Goal: Book appointment/travel/reservation

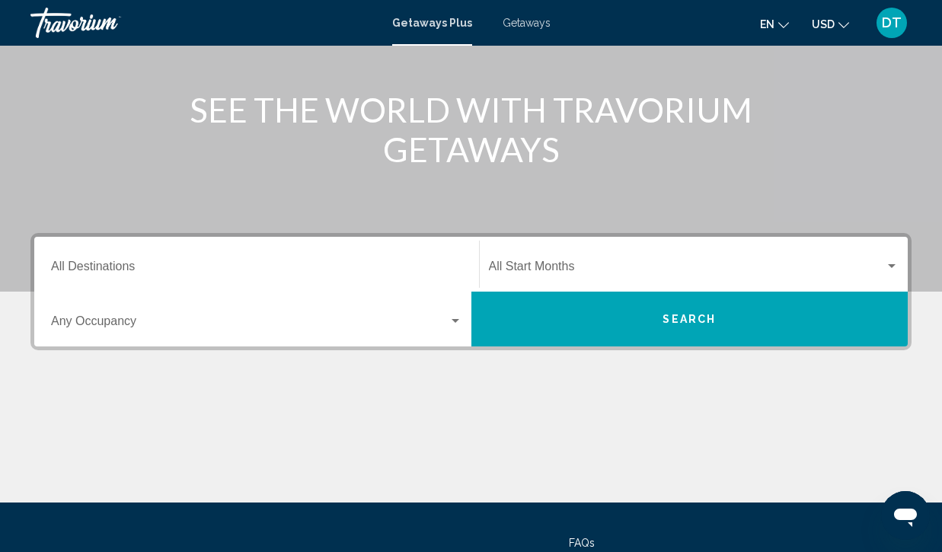
scroll to position [183, 0]
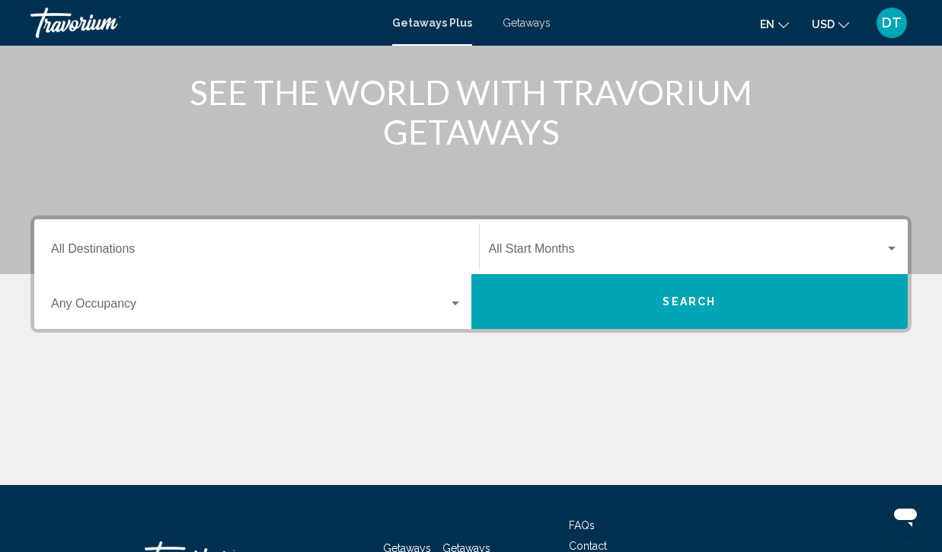
click at [456, 302] on div "Search widget" at bounding box center [456, 304] width 8 height 4
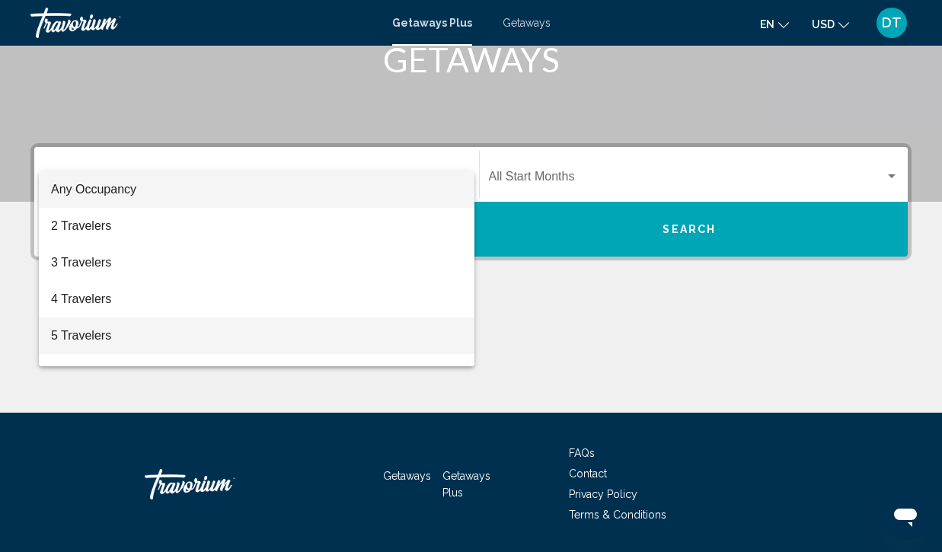
scroll to position [302, 0]
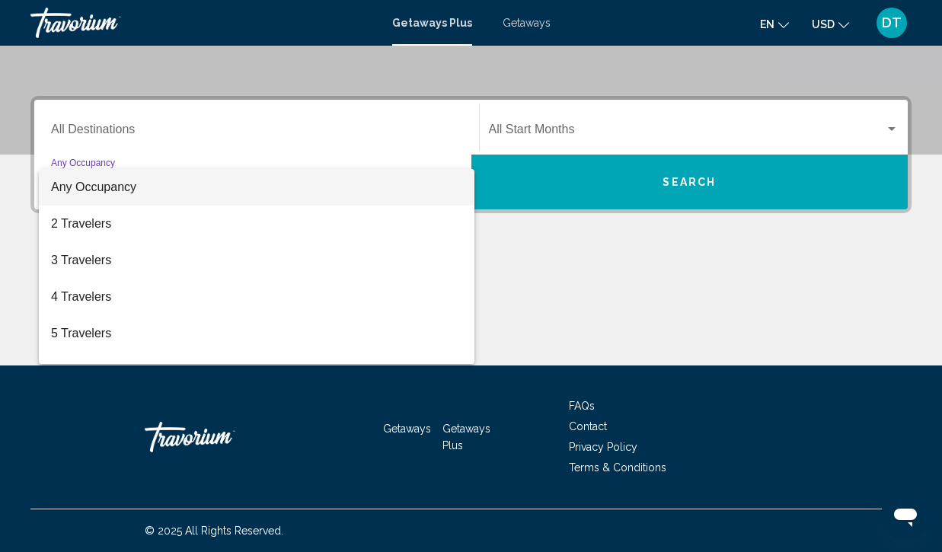
click at [114, 130] on div at bounding box center [471, 276] width 942 height 552
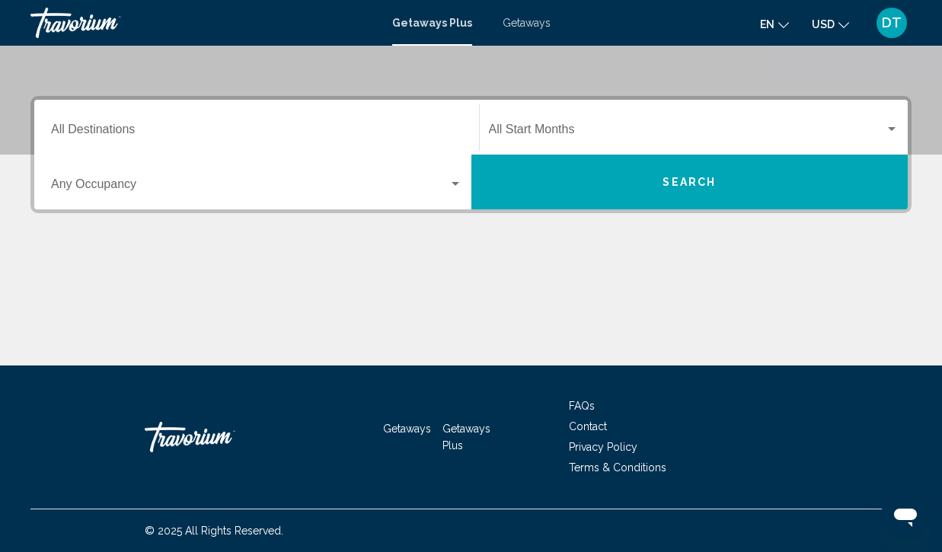
click at [670, 177] on span "Search" at bounding box center [689, 183] width 53 height 12
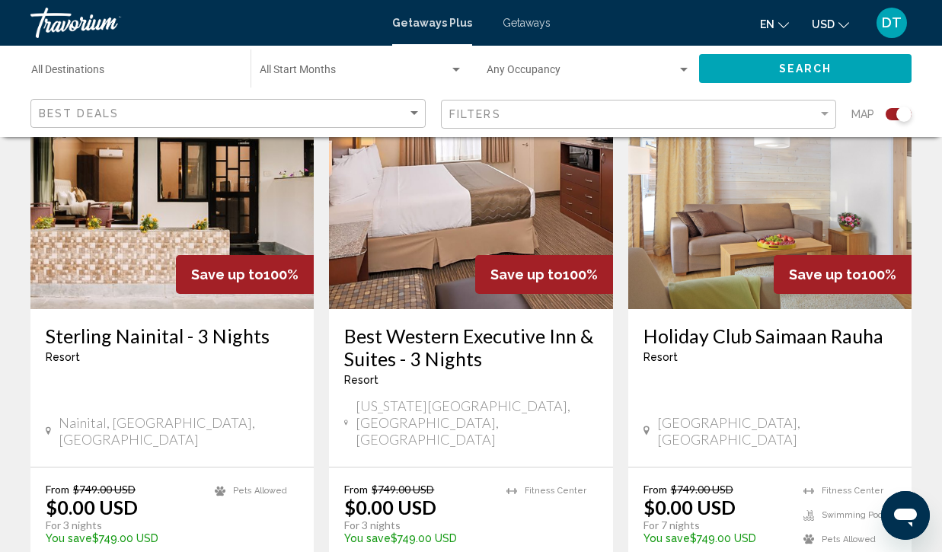
scroll to position [2353, 0]
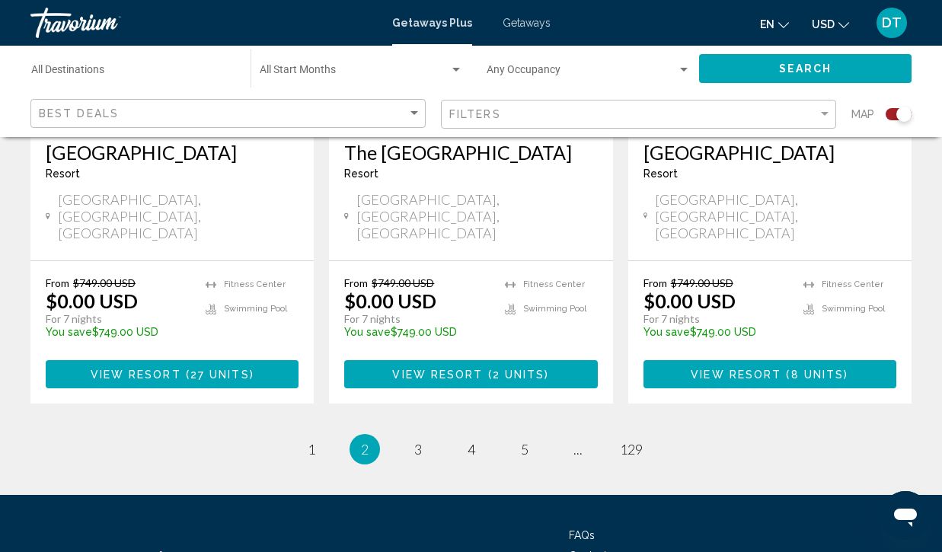
scroll to position [2494, 0]
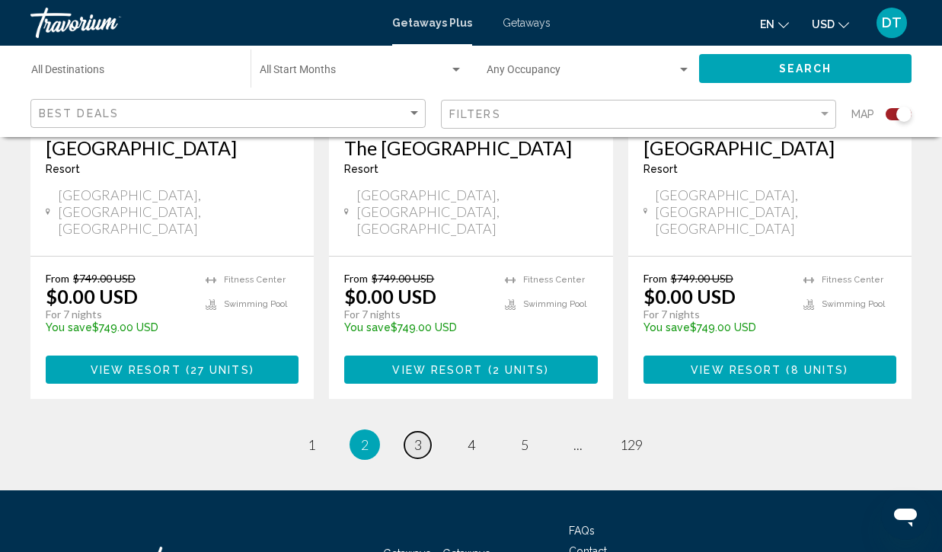
click at [427, 432] on link "page 3" at bounding box center [418, 445] width 27 height 27
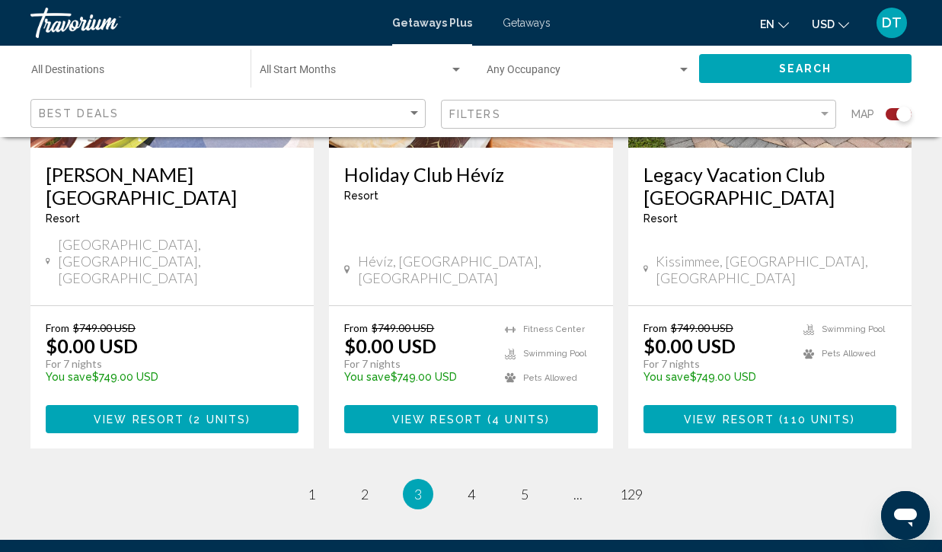
scroll to position [2585, 0]
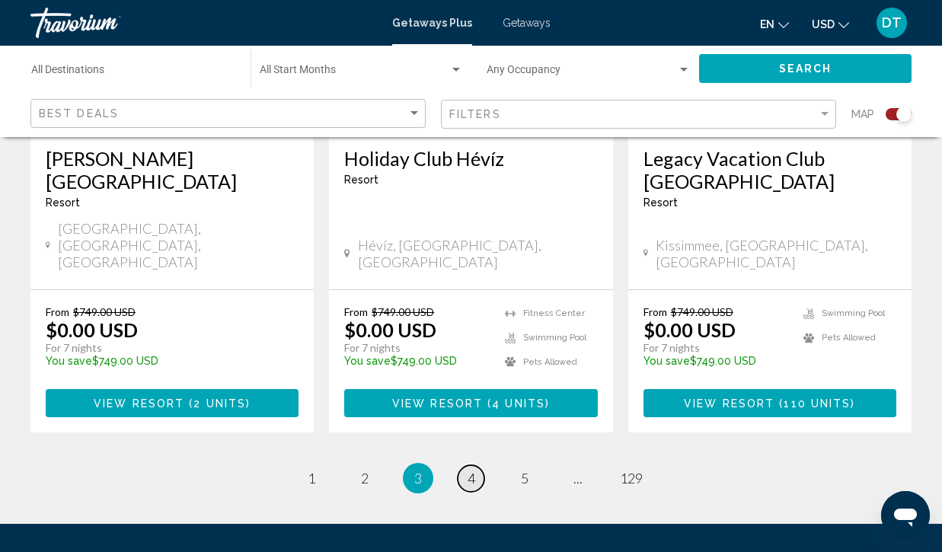
click at [477, 466] on link "page 4" at bounding box center [471, 479] width 27 height 27
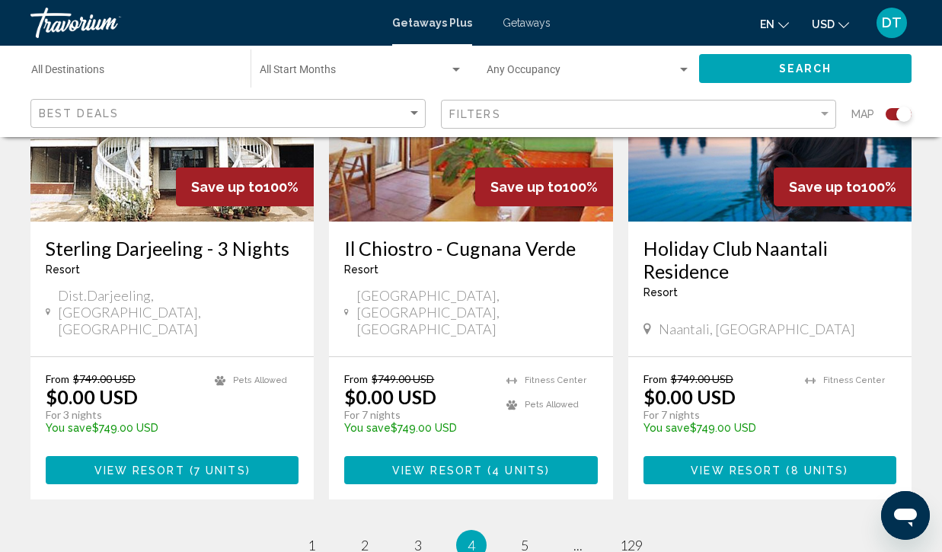
scroll to position [2517, 0]
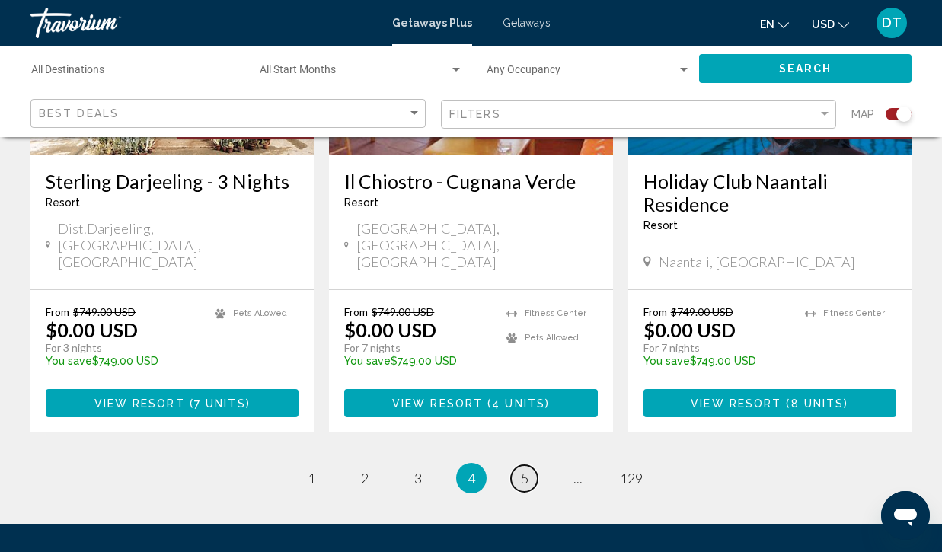
click at [521, 470] on span "5" at bounding box center [525, 478] width 8 height 17
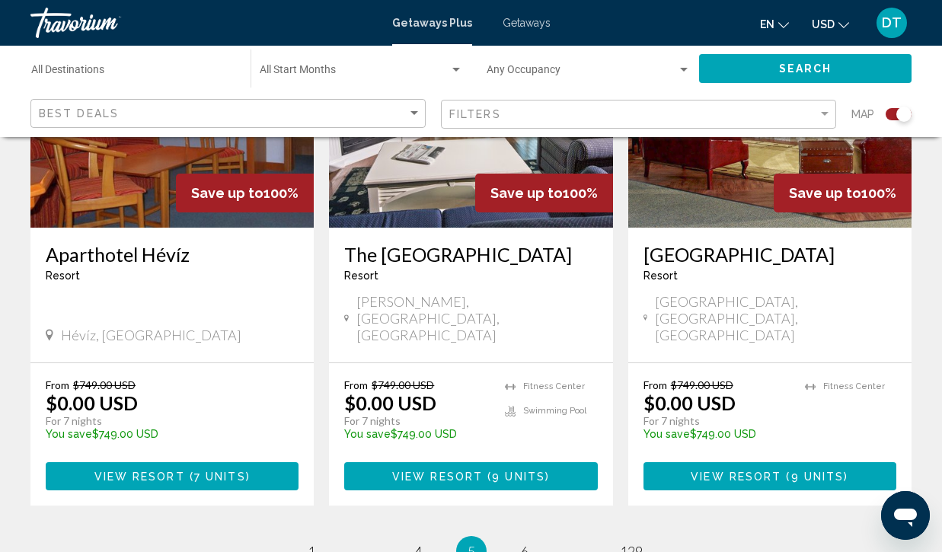
scroll to position [2494, 0]
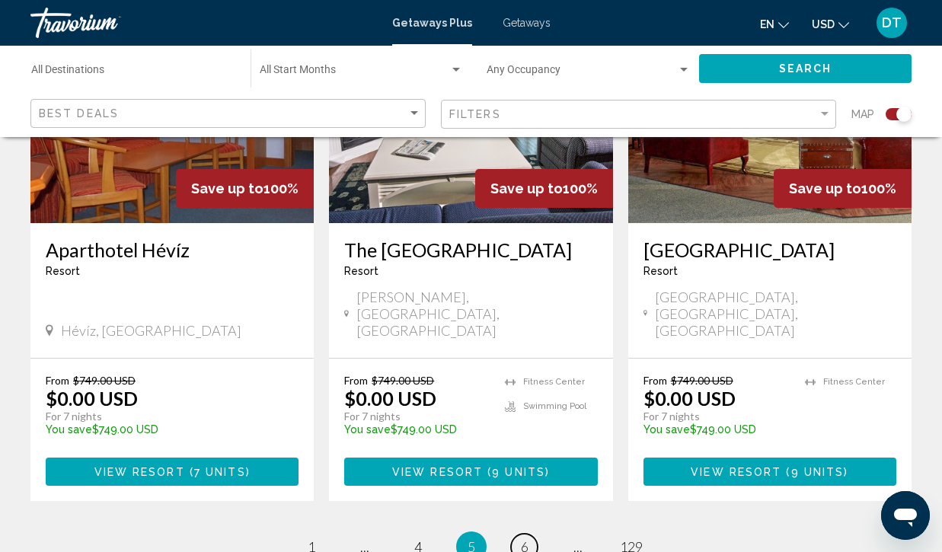
click at [521, 539] on span "6" at bounding box center [525, 547] width 8 height 17
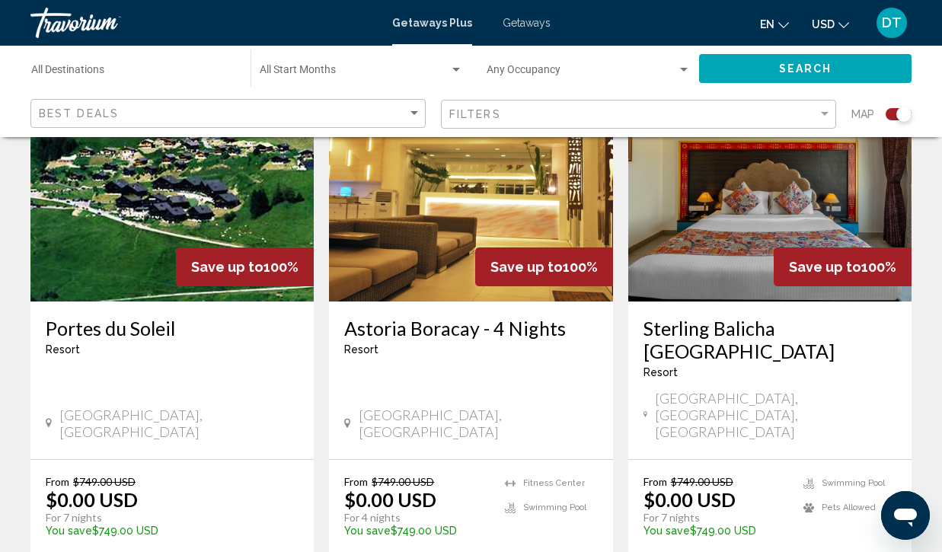
scroll to position [2423, 0]
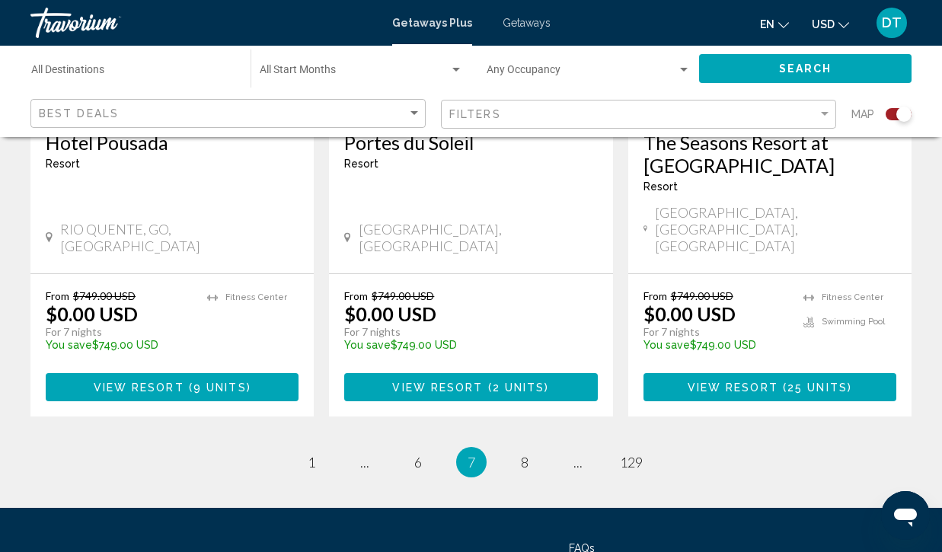
scroll to position [2539, 0]
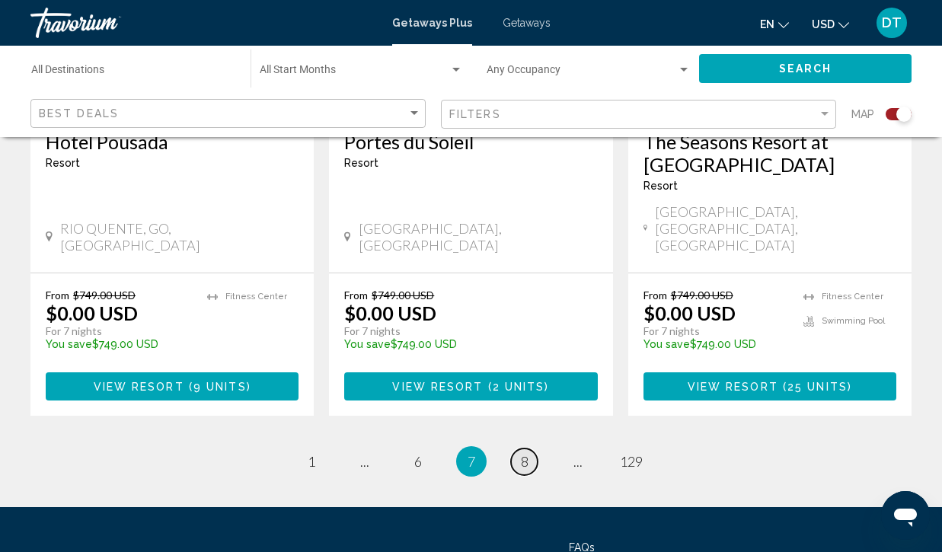
click at [526, 453] on span "8" at bounding box center [525, 461] width 8 height 17
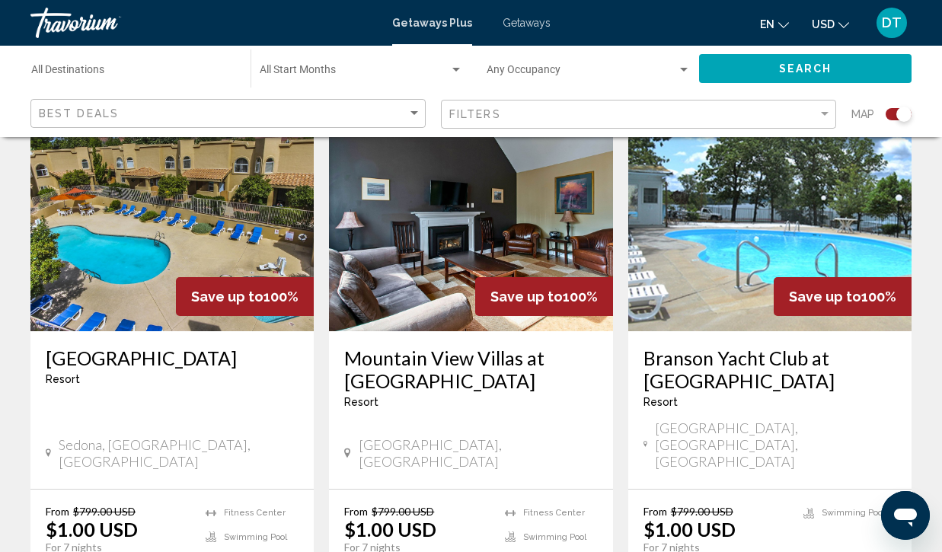
scroll to position [1722, 0]
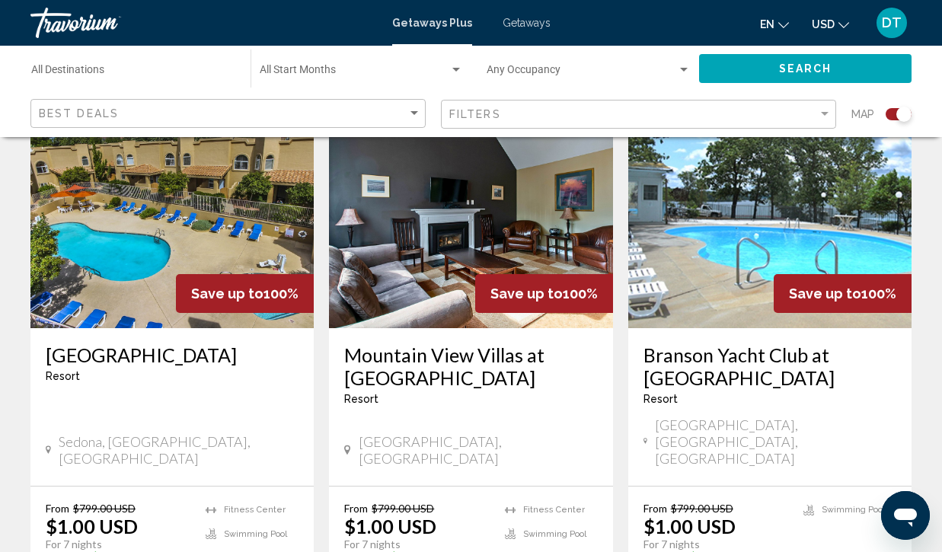
click at [421, 220] on img "Main content" at bounding box center [470, 207] width 283 height 244
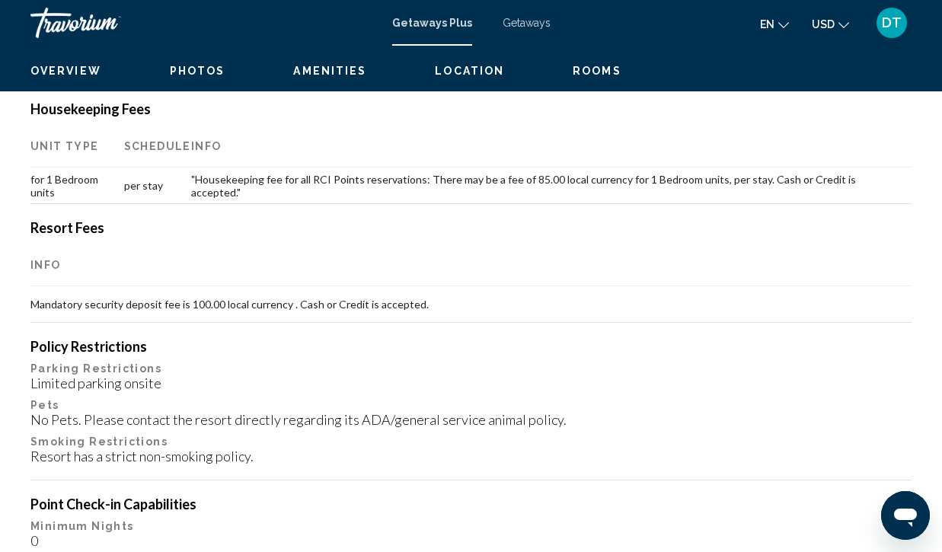
scroll to position [131, 0]
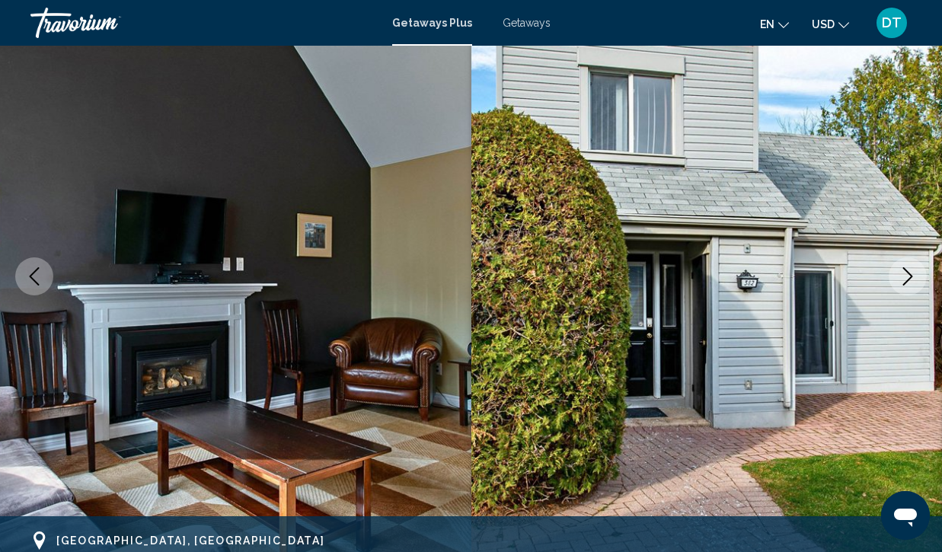
click at [914, 275] on icon "Next image" at bounding box center [908, 276] width 18 height 18
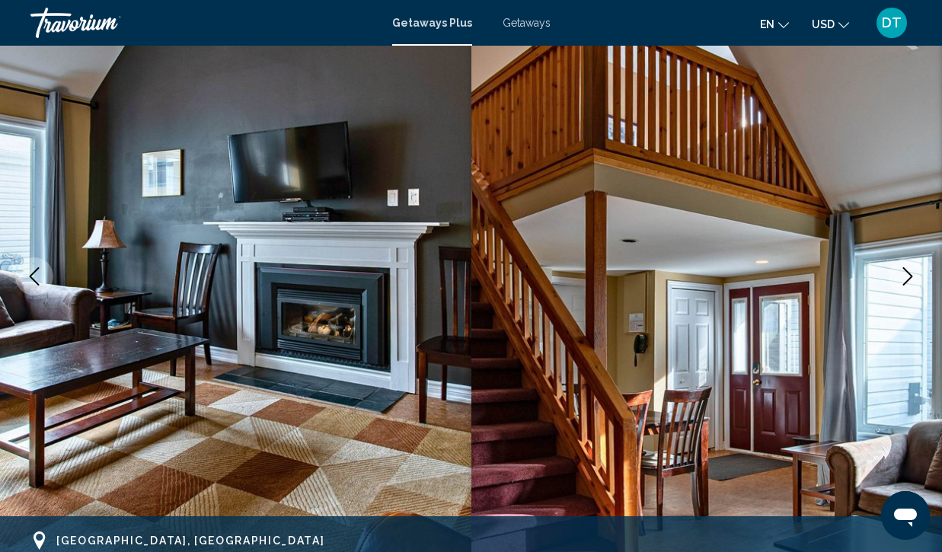
click at [914, 275] on icon "Next image" at bounding box center [908, 276] width 18 height 18
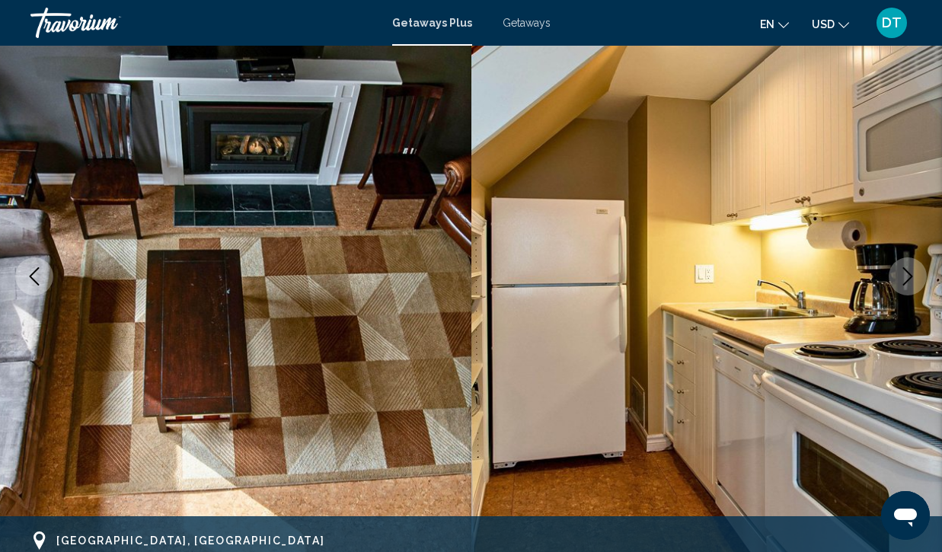
click at [914, 275] on icon "Next image" at bounding box center [908, 276] width 18 height 18
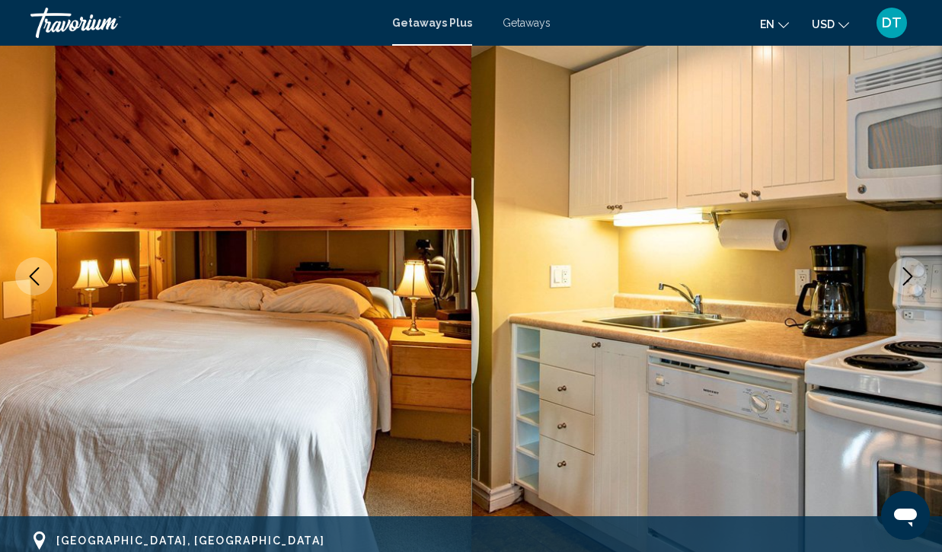
click at [907, 271] on icon "Next image" at bounding box center [909, 276] width 10 height 18
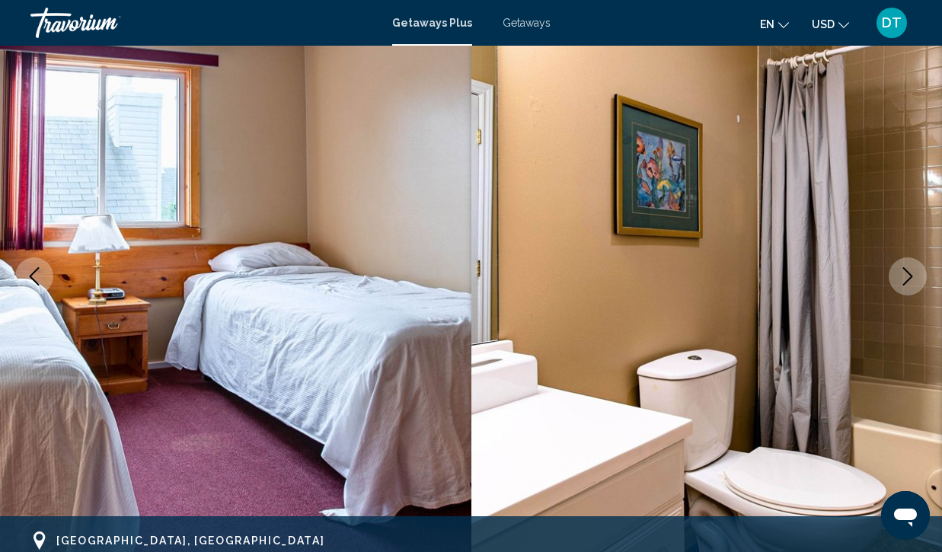
click at [907, 271] on icon "Next image" at bounding box center [909, 276] width 10 height 18
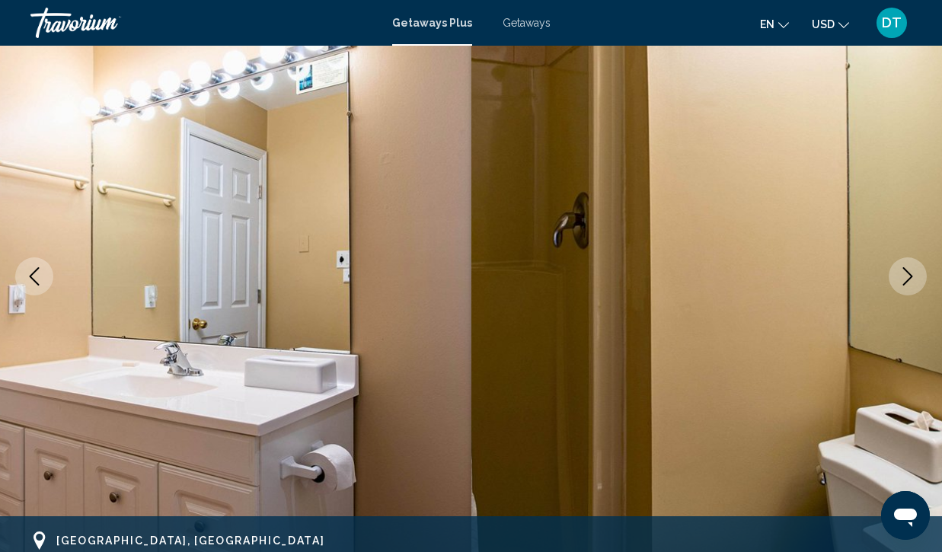
click at [907, 271] on icon "Next image" at bounding box center [909, 276] width 10 height 18
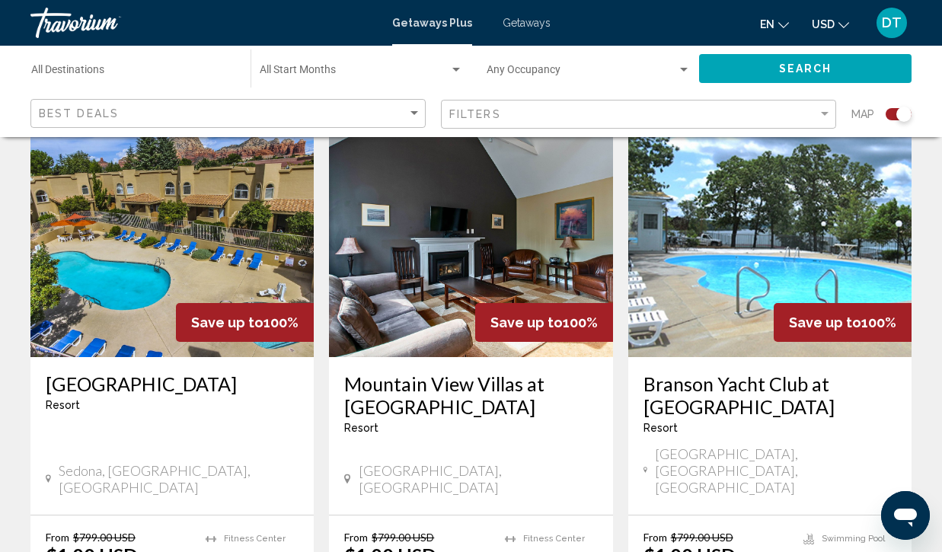
scroll to position [1714, 0]
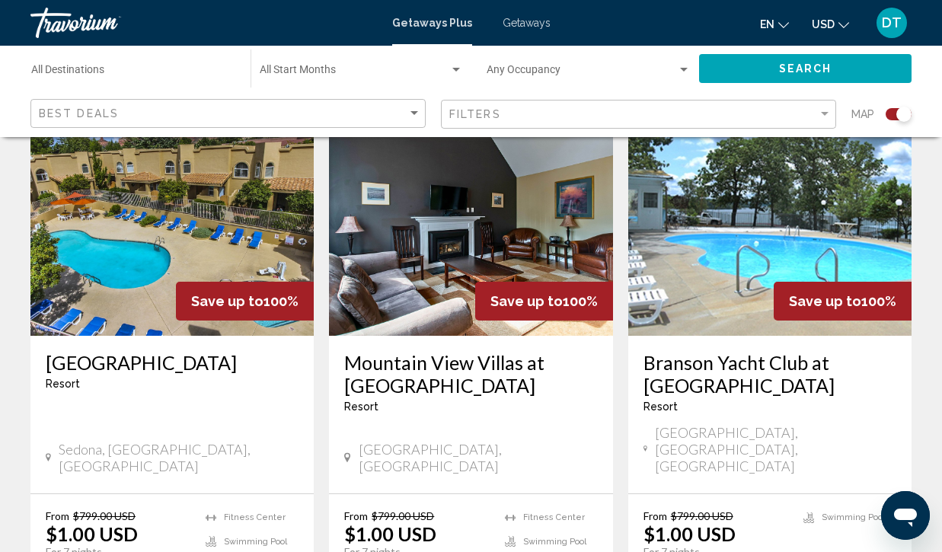
click at [434, 222] on img "Main content" at bounding box center [470, 214] width 283 height 244
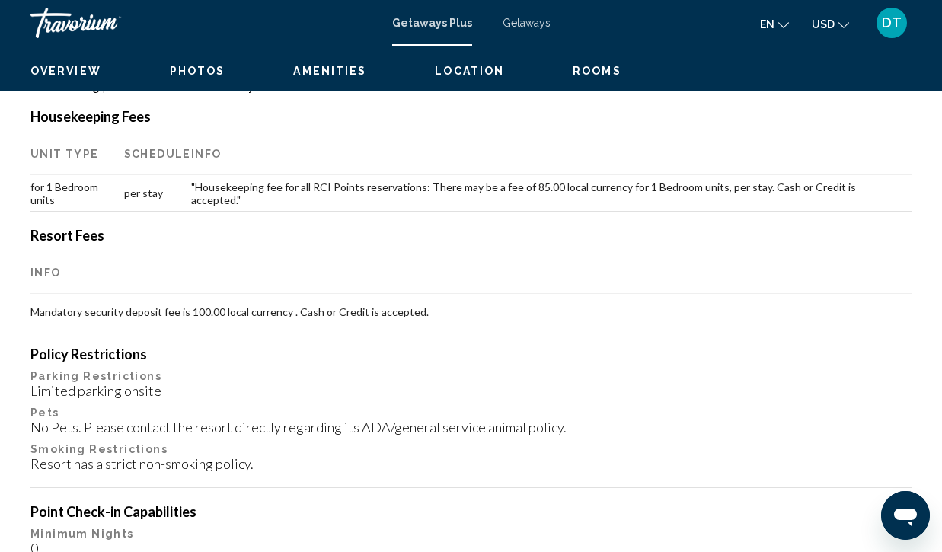
scroll to position [131, 0]
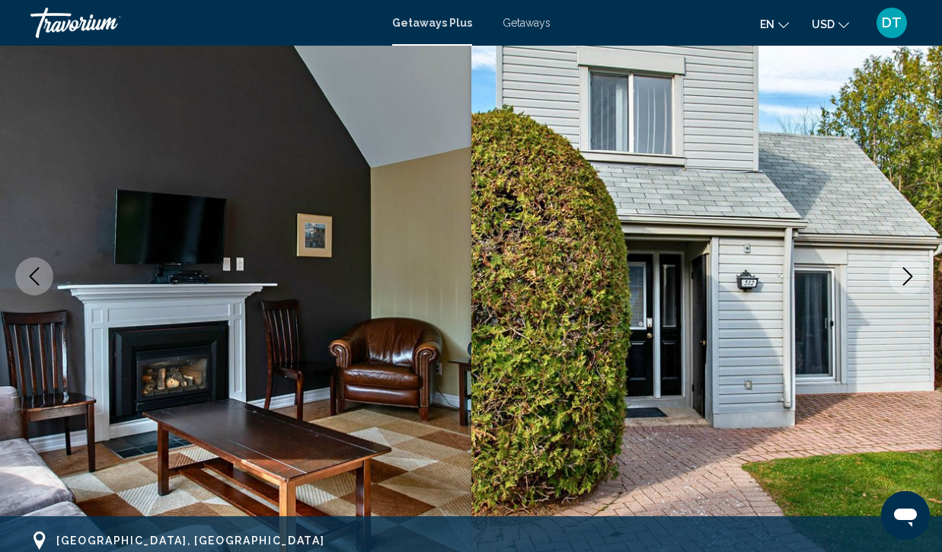
click at [910, 273] on icon "Next image" at bounding box center [908, 276] width 18 height 18
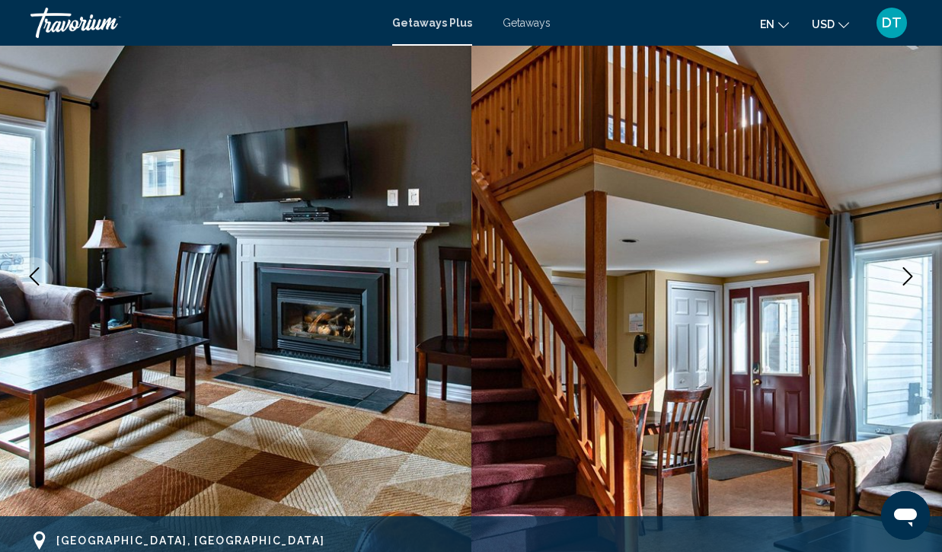
click at [910, 273] on icon "Next image" at bounding box center [908, 276] width 18 height 18
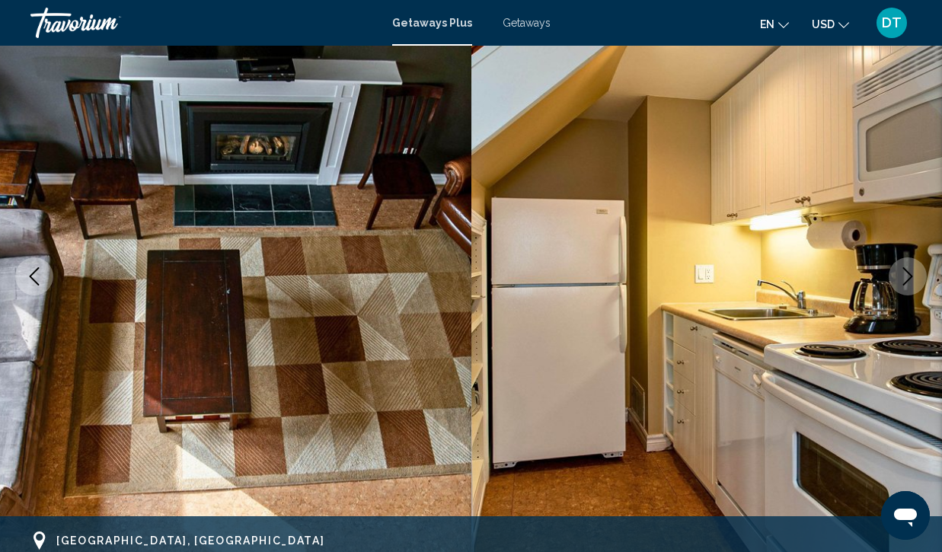
click at [910, 273] on icon "Next image" at bounding box center [908, 276] width 18 height 18
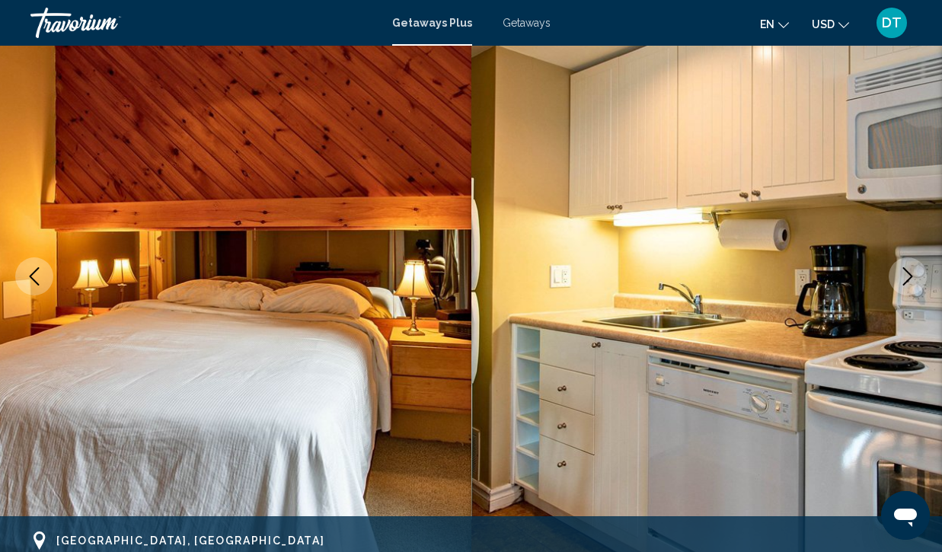
click at [910, 273] on icon "Next image" at bounding box center [908, 276] width 18 height 18
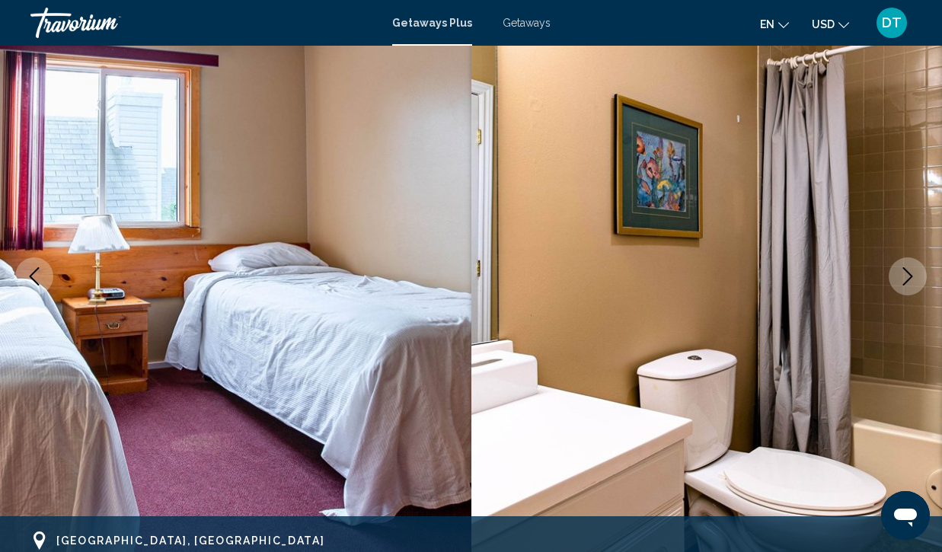
click at [910, 273] on icon "Next image" at bounding box center [908, 276] width 18 height 18
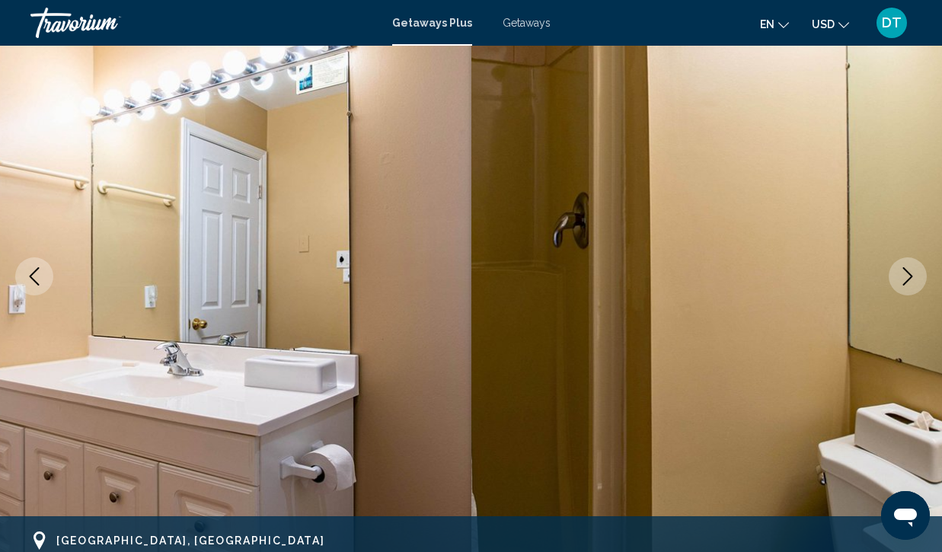
click at [910, 273] on icon "Next image" at bounding box center [908, 276] width 18 height 18
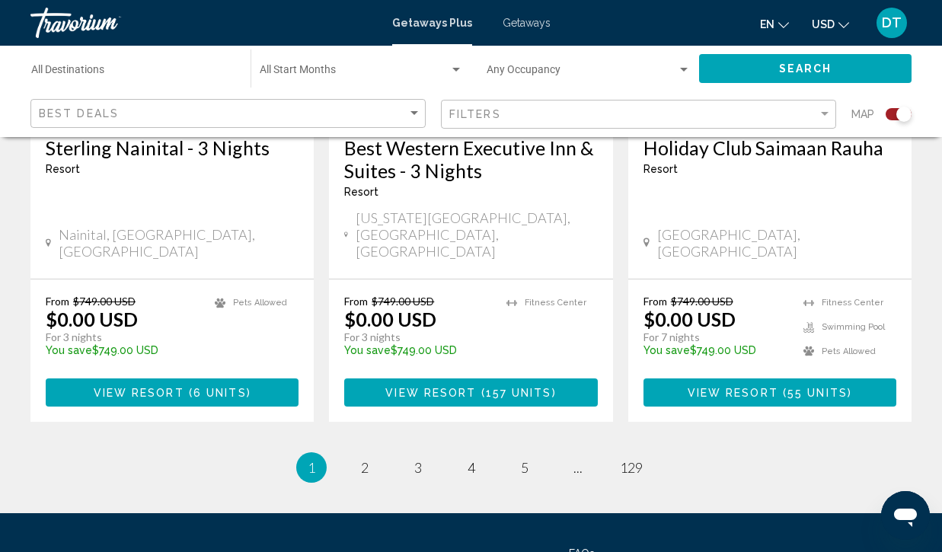
scroll to position [2509, 0]
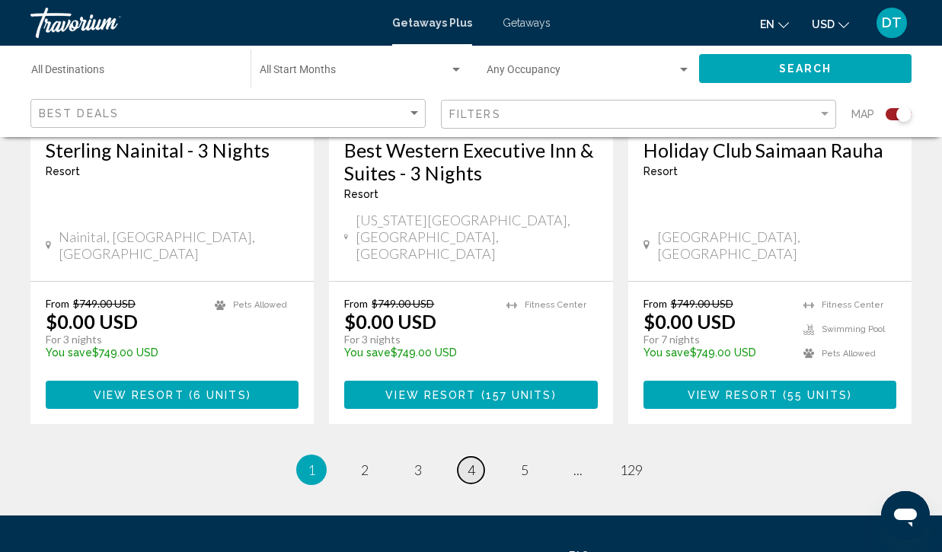
click at [475, 457] on link "page 4" at bounding box center [471, 470] width 27 height 27
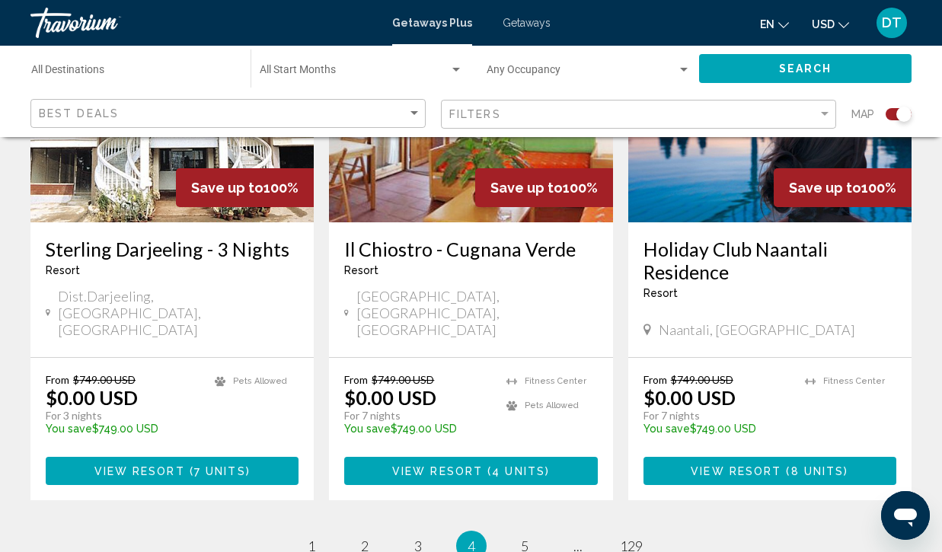
scroll to position [2462, 0]
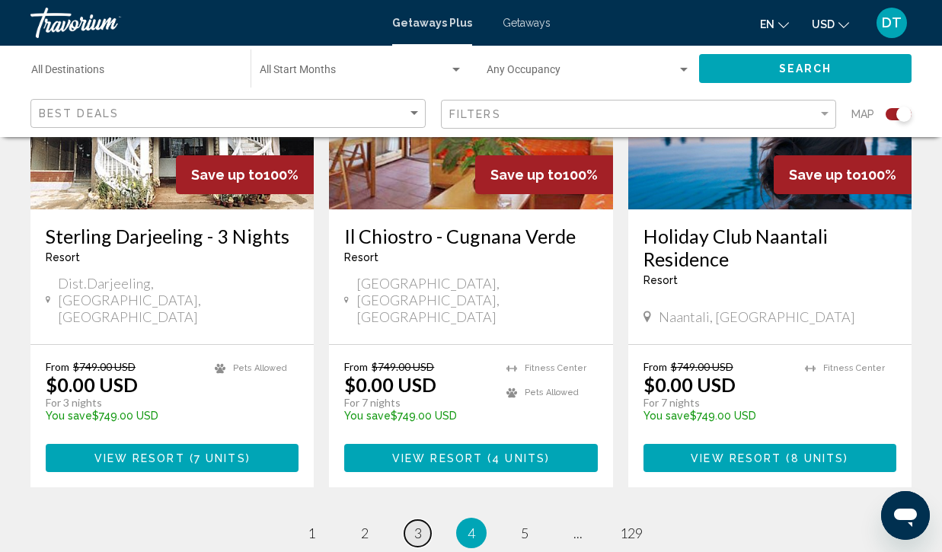
click at [419, 525] on span "3" at bounding box center [418, 533] width 8 height 17
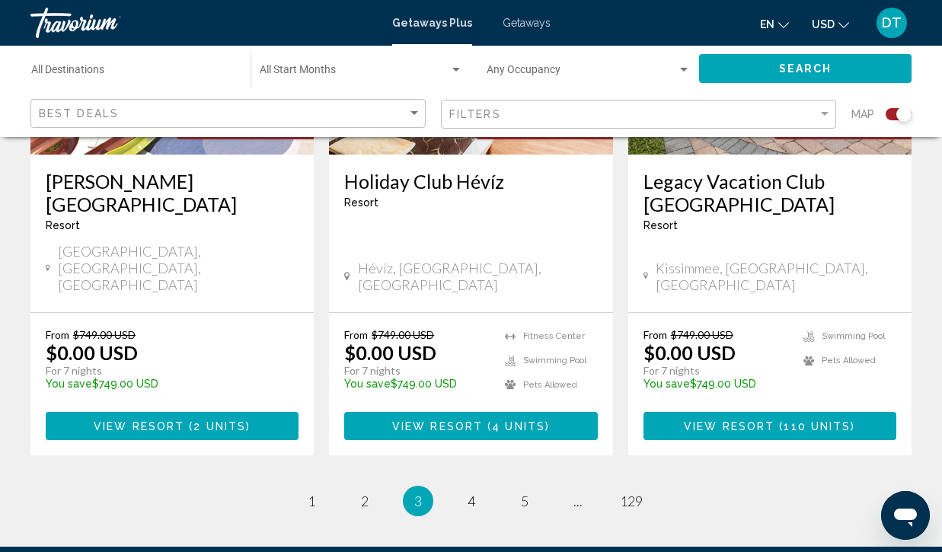
scroll to position [2585, 0]
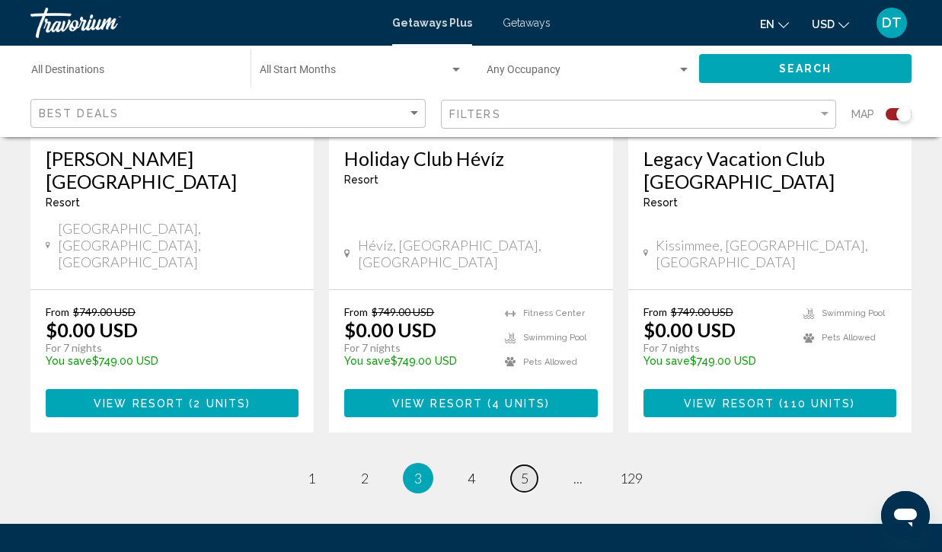
click at [526, 470] on span "5" at bounding box center [525, 478] width 8 height 17
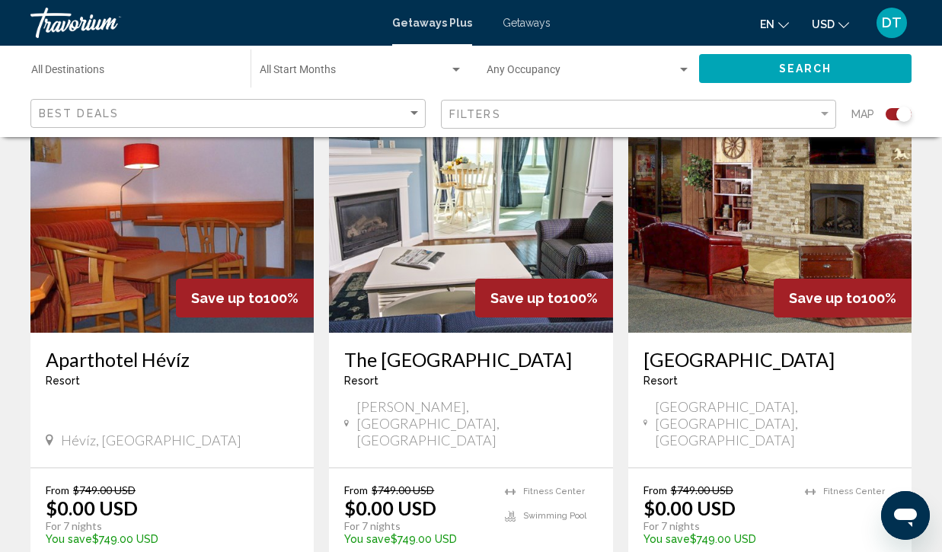
scroll to position [2443, 0]
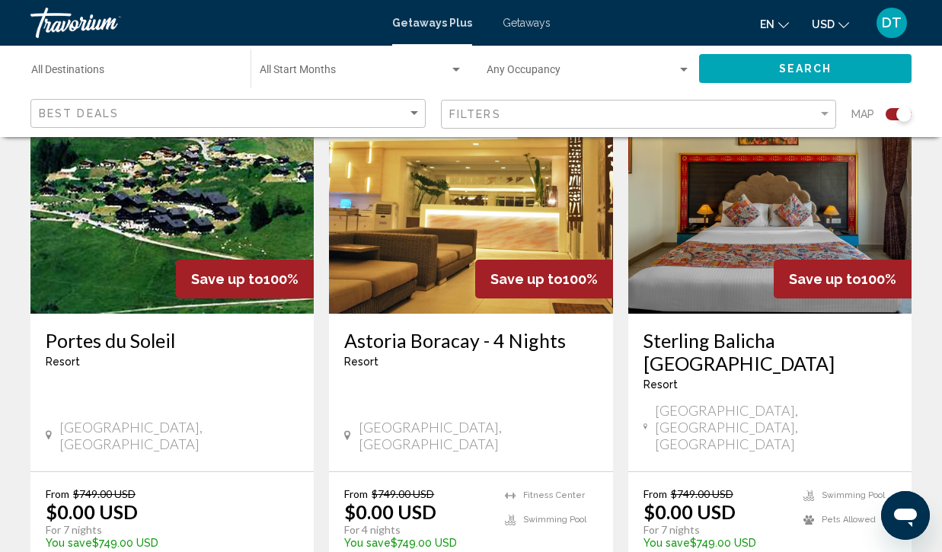
scroll to position [2408, 0]
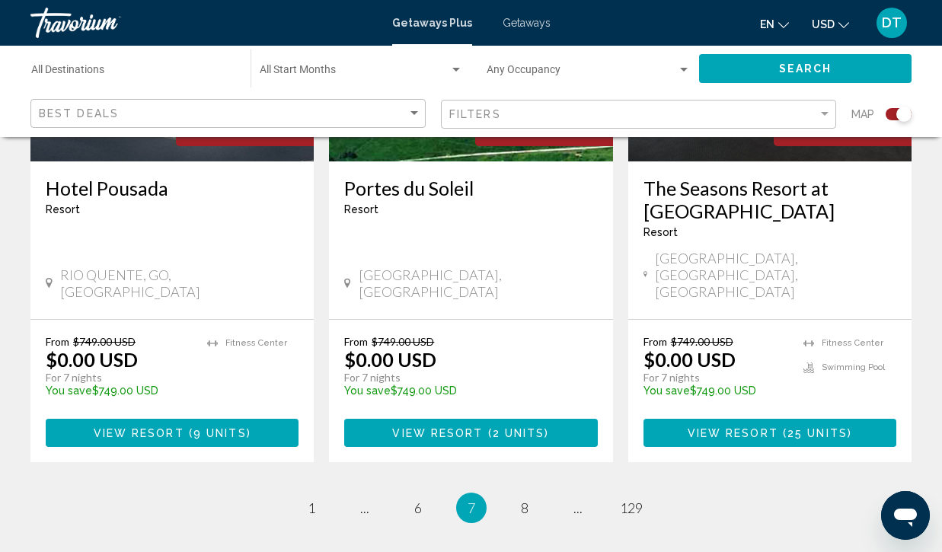
scroll to position [2539, 0]
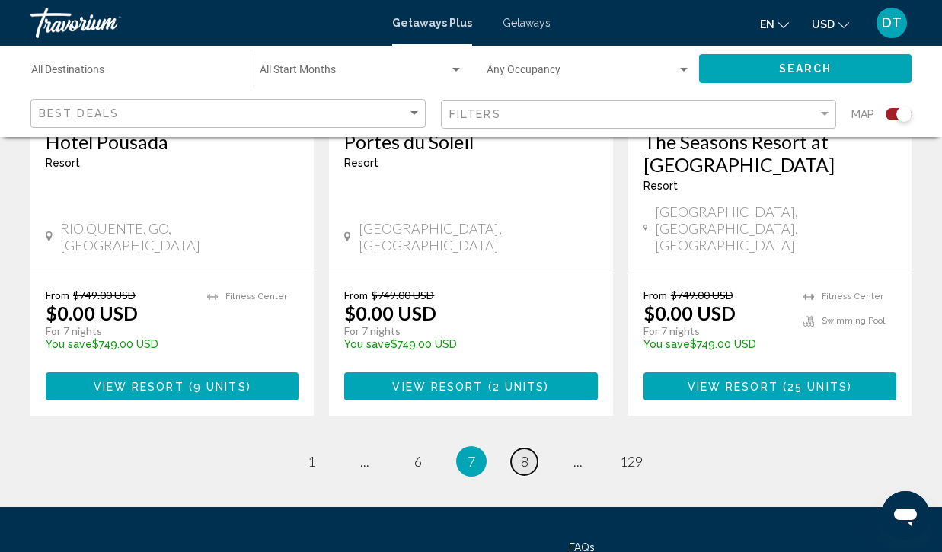
click at [529, 449] on link "page 8" at bounding box center [524, 462] width 27 height 27
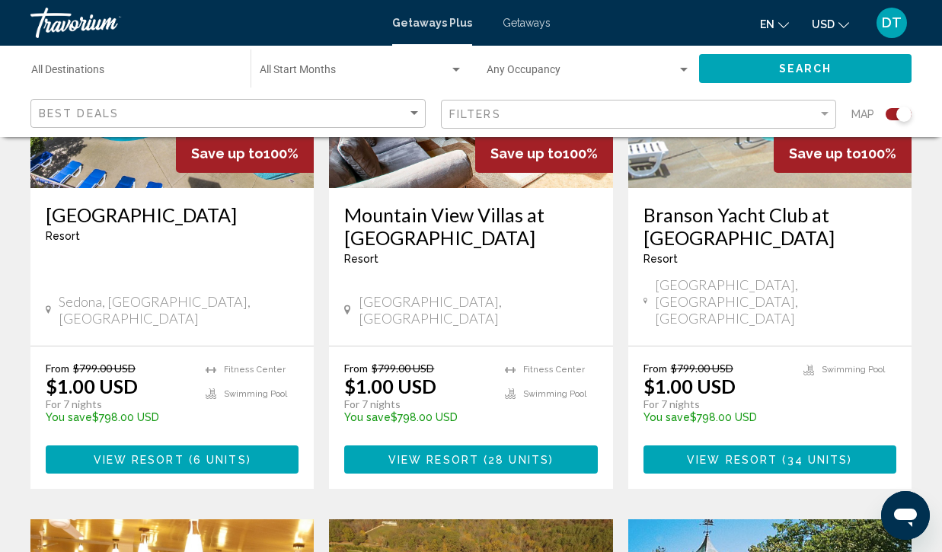
scroll to position [1889, 0]
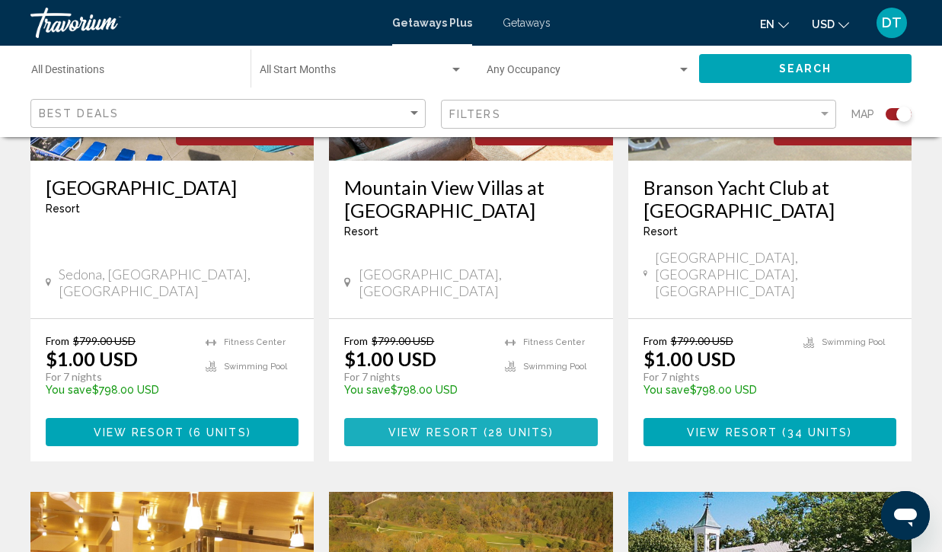
click at [464, 427] on span "View Resort" at bounding box center [434, 433] width 91 height 12
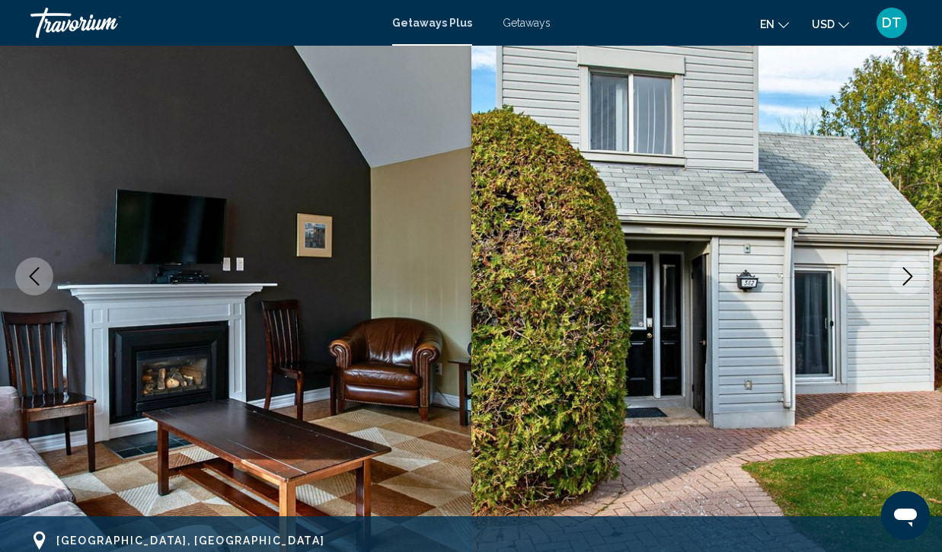
click at [901, 275] on icon "Next image" at bounding box center [908, 276] width 18 height 18
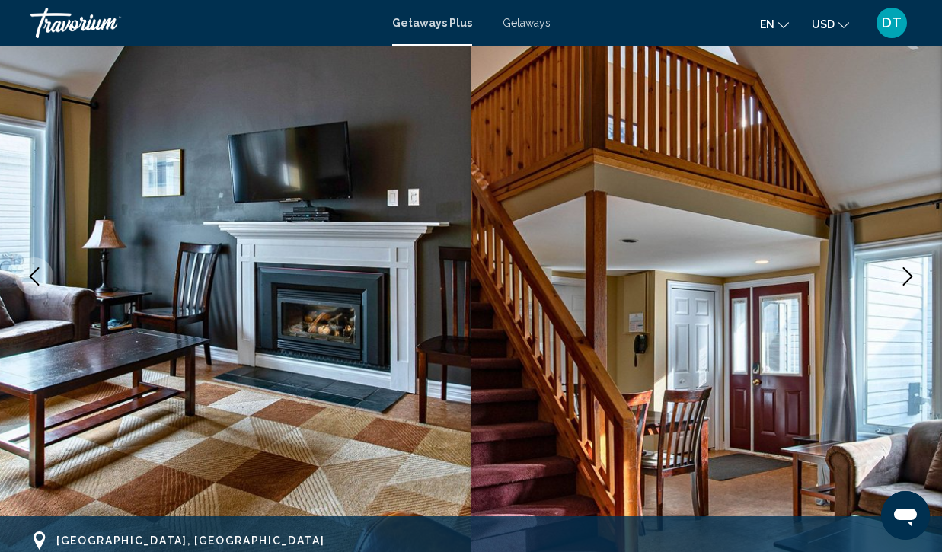
click at [901, 275] on icon "Next image" at bounding box center [908, 276] width 18 height 18
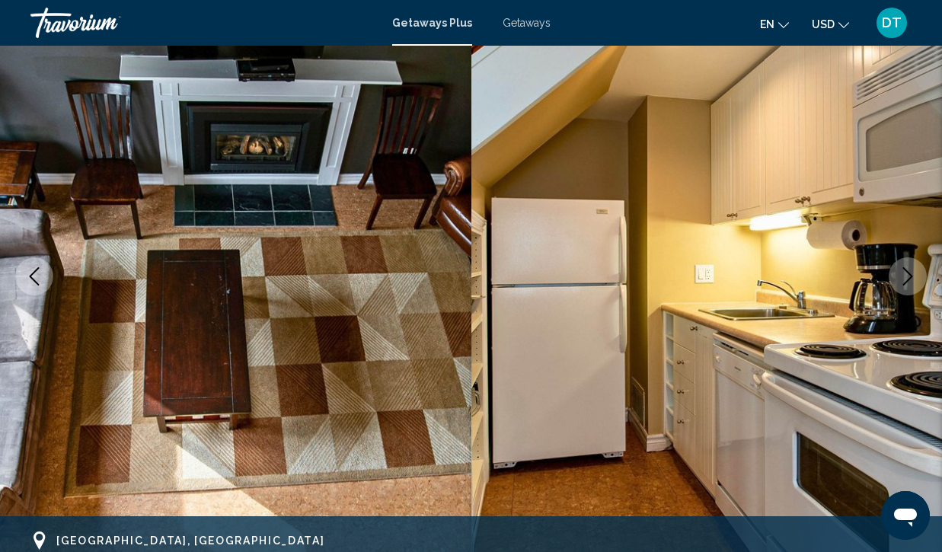
click at [901, 275] on icon "Next image" at bounding box center [908, 276] width 18 height 18
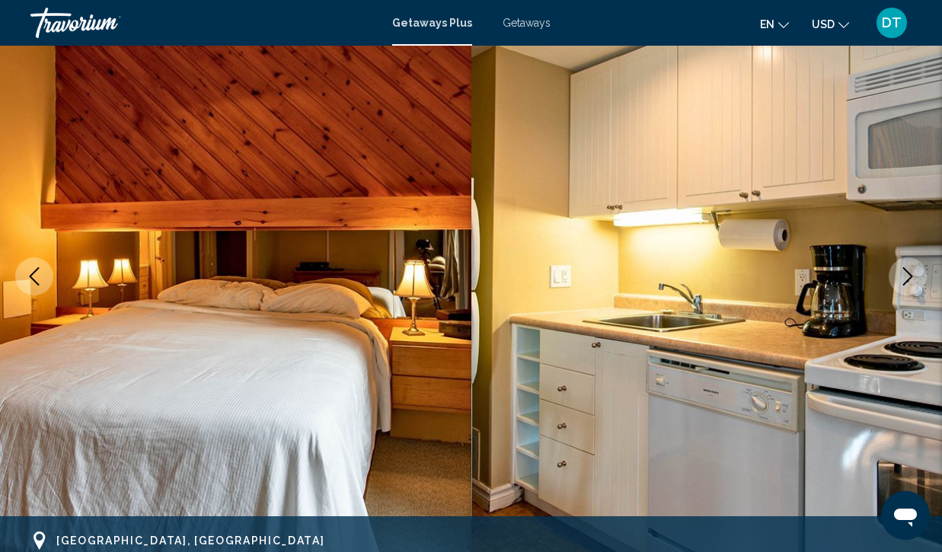
click at [901, 275] on icon "Next image" at bounding box center [908, 276] width 18 height 18
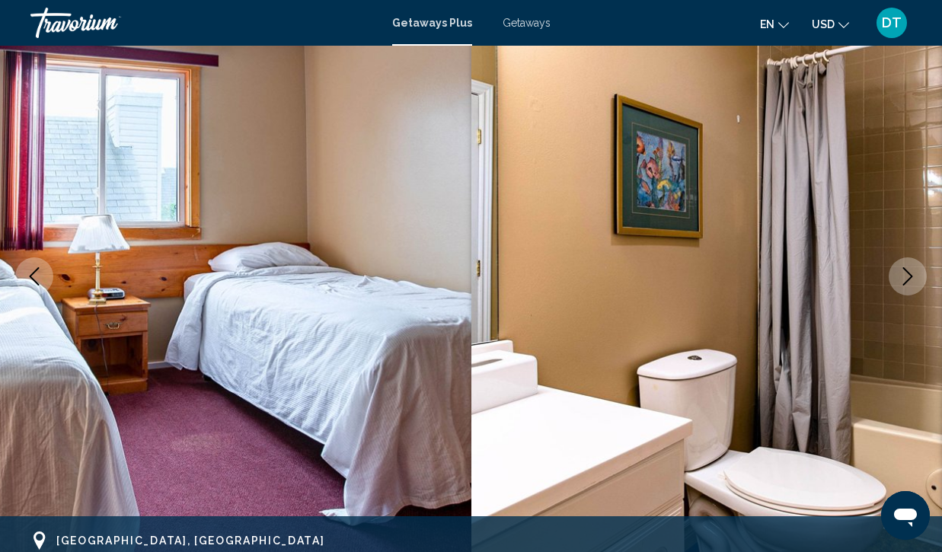
click at [901, 275] on icon "Next image" at bounding box center [908, 276] width 18 height 18
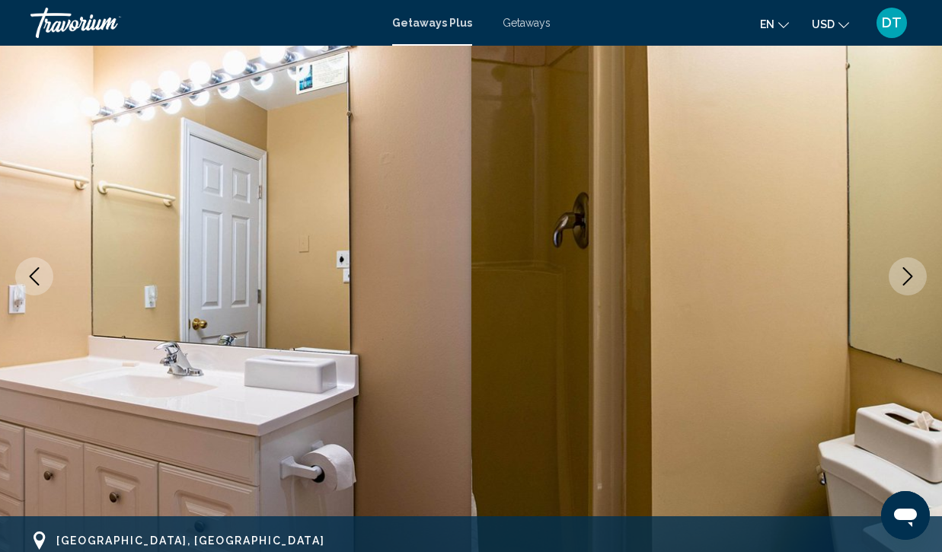
click at [901, 275] on icon "Next image" at bounding box center [908, 276] width 18 height 18
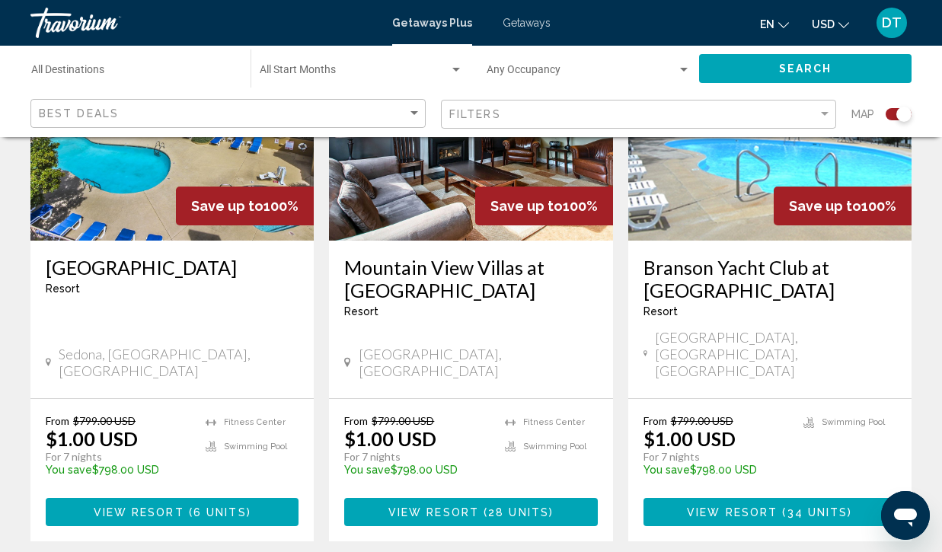
scroll to position [1849, 0]
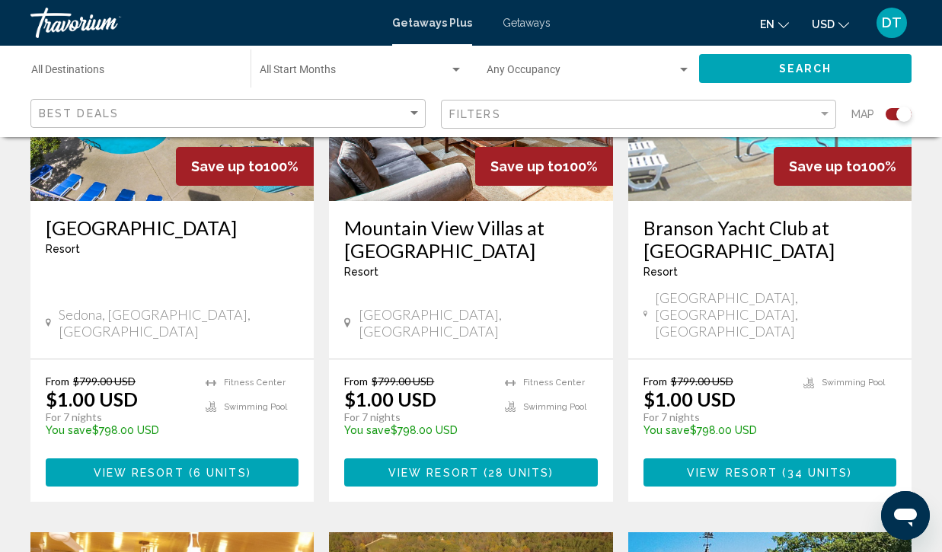
click at [446, 216] on h3 "Mountain View Villas at [GEOGRAPHIC_DATA]" at bounding box center [470, 239] width 253 height 46
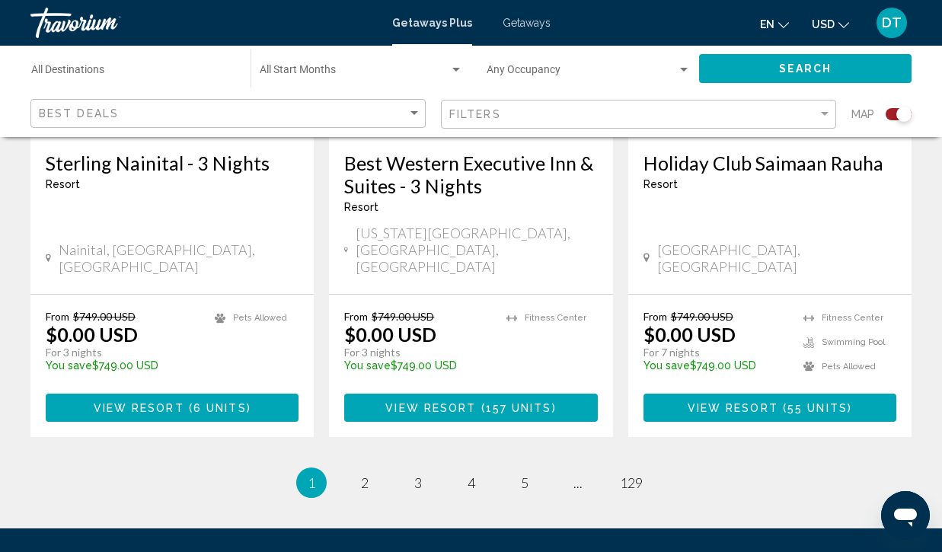
scroll to position [2517, 0]
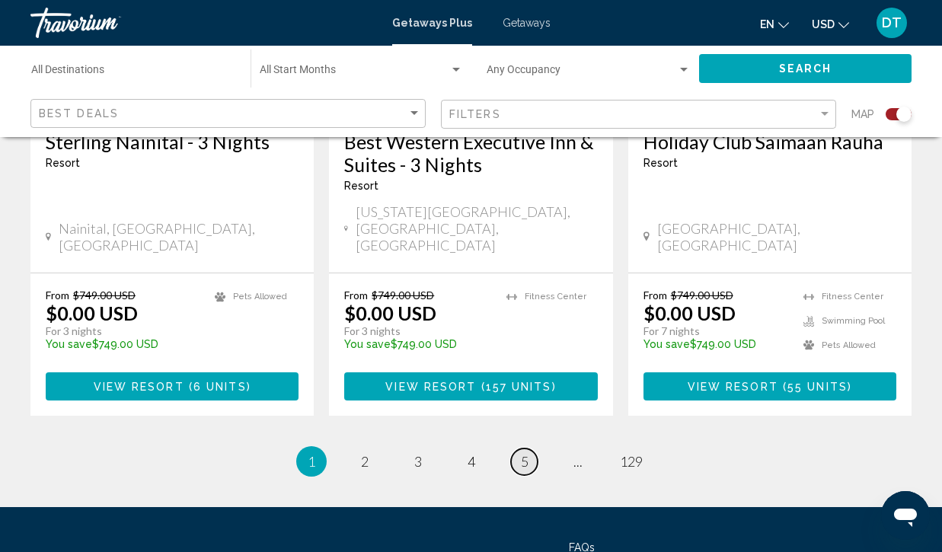
click at [525, 453] on span "5" at bounding box center [525, 461] width 8 height 17
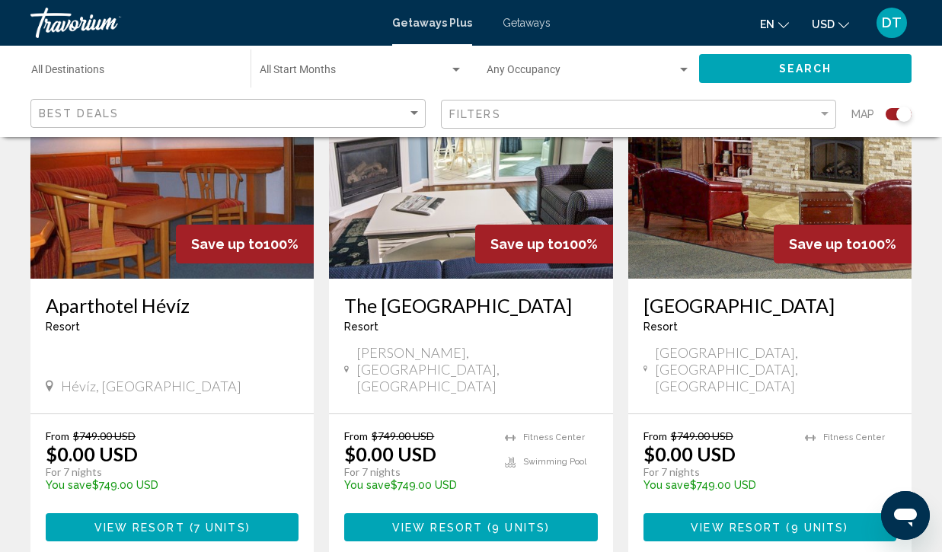
scroll to position [2494, 0]
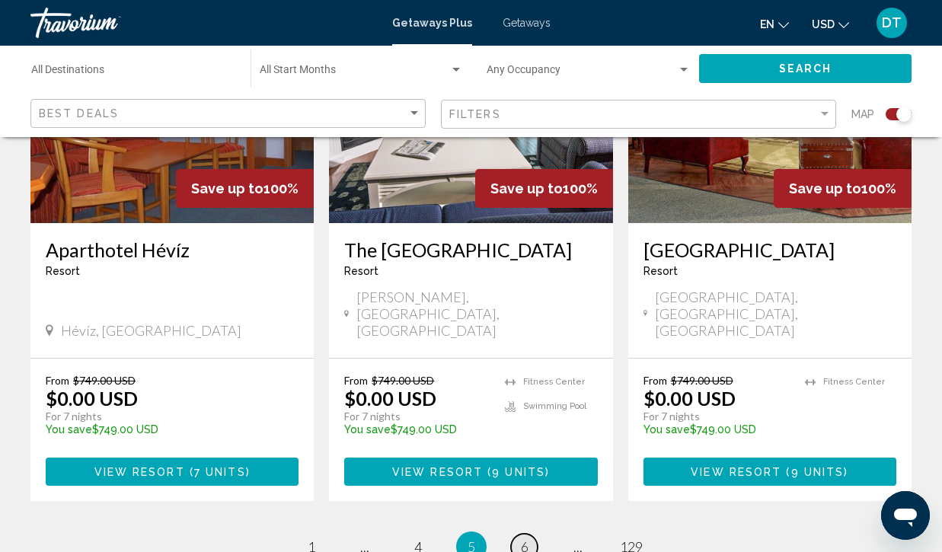
click at [528, 534] on link "page 6" at bounding box center [524, 547] width 27 height 27
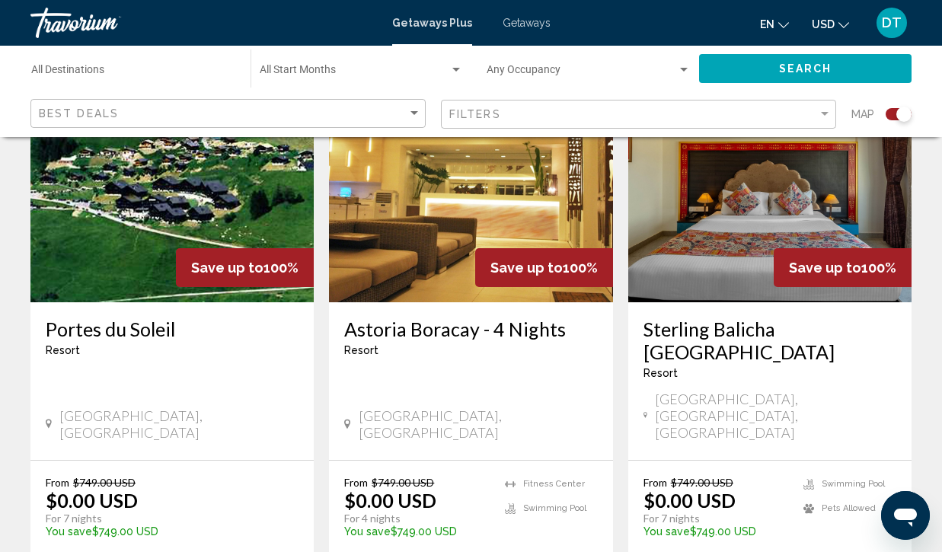
scroll to position [2394, 0]
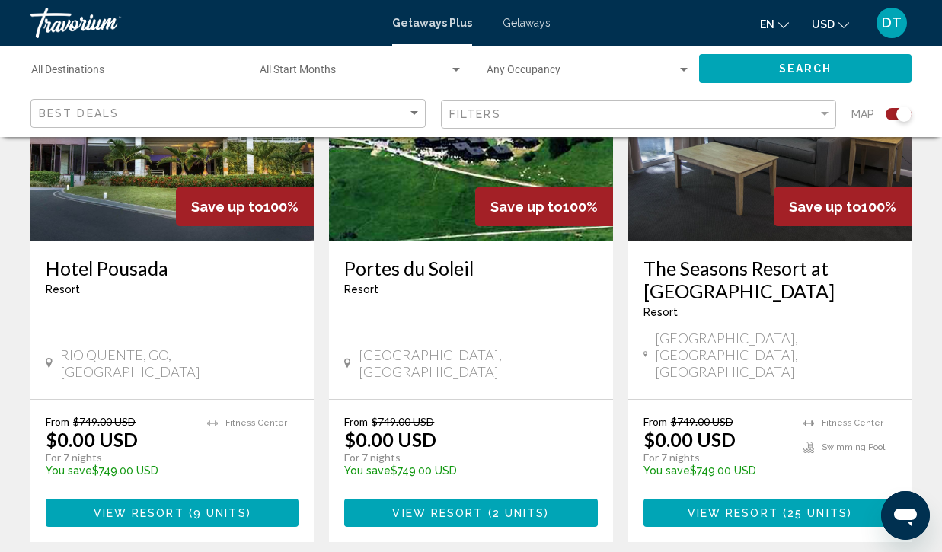
scroll to position [2453, 0]
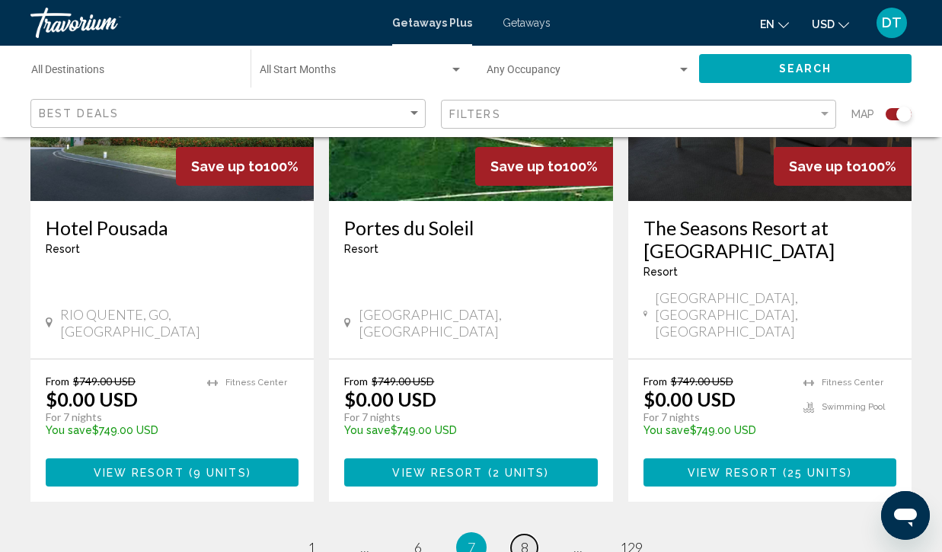
click at [521, 539] on span "8" at bounding box center [525, 547] width 8 height 17
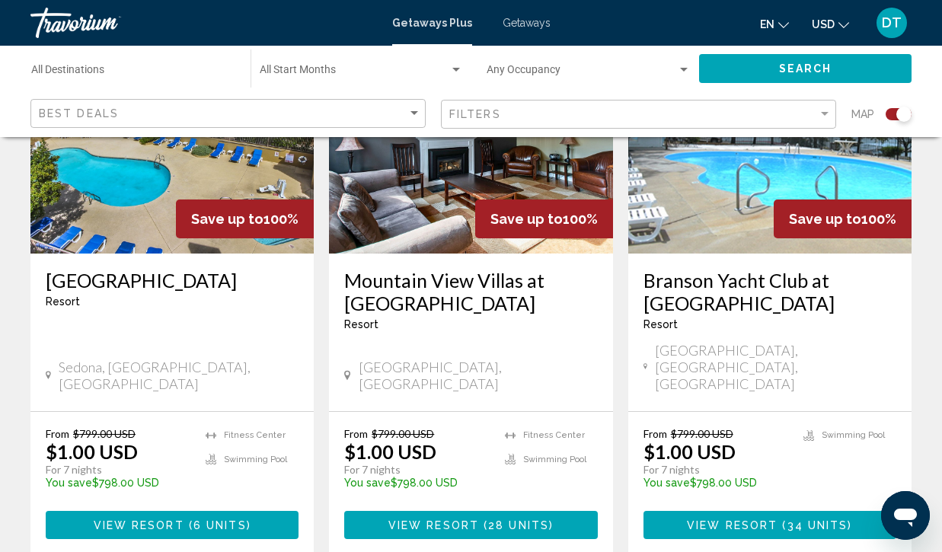
scroll to position [1798, 0]
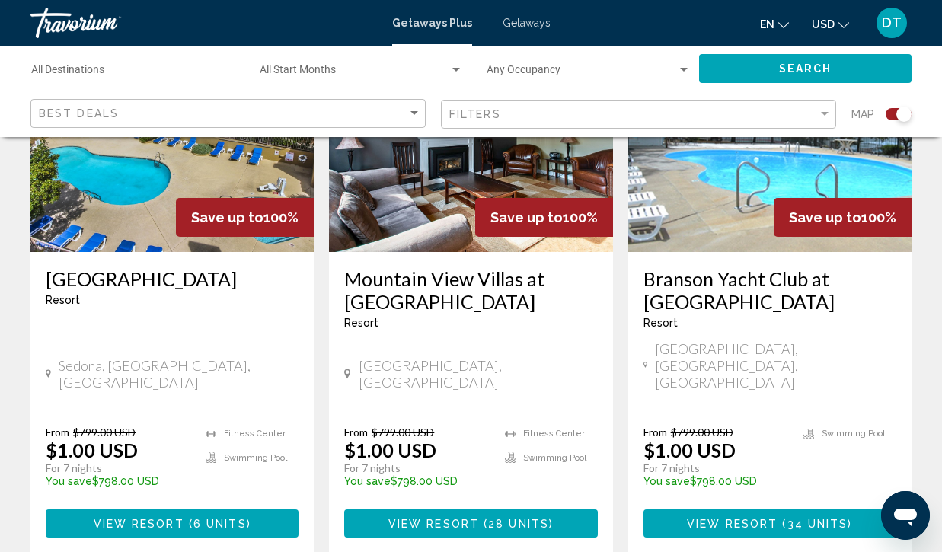
click at [478, 518] on span "View Resort" at bounding box center [434, 524] width 91 height 12
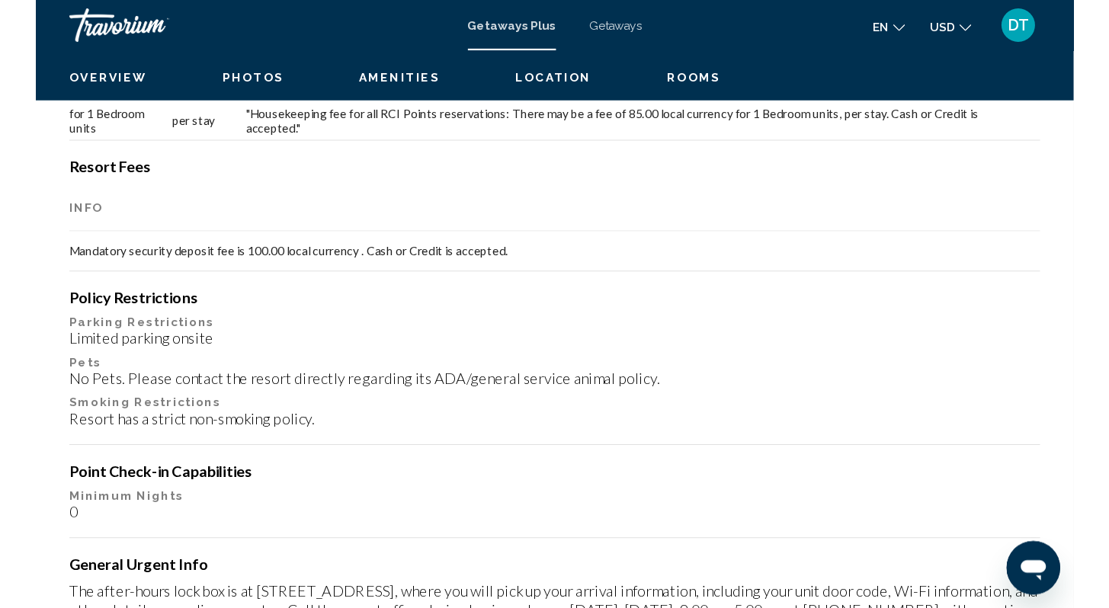
scroll to position [131, 0]
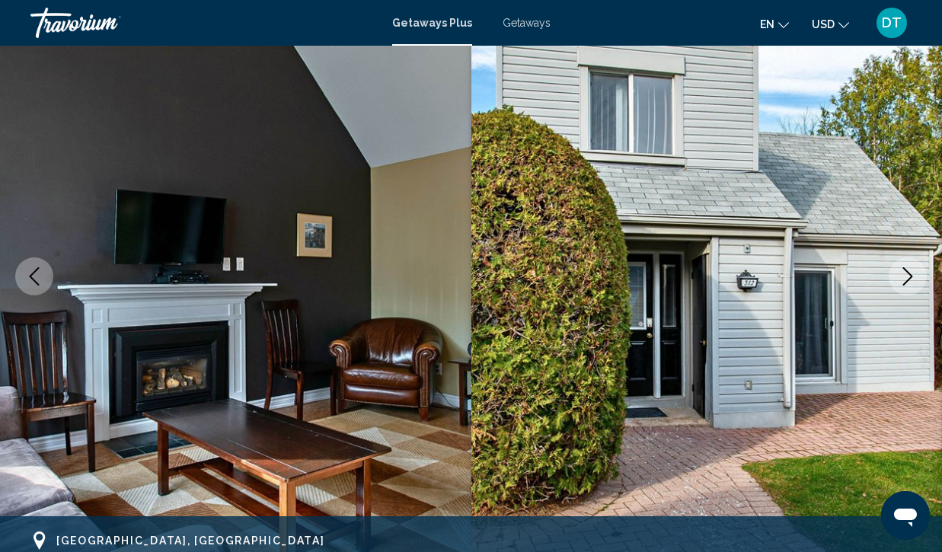
click at [907, 277] on icon "Next image" at bounding box center [908, 276] width 18 height 18
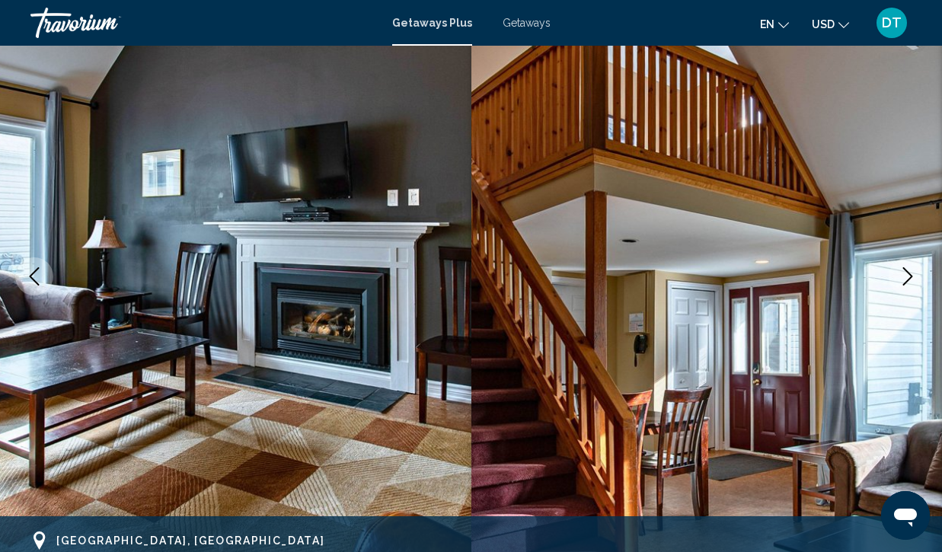
click at [907, 277] on icon "Next image" at bounding box center [908, 276] width 18 height 18
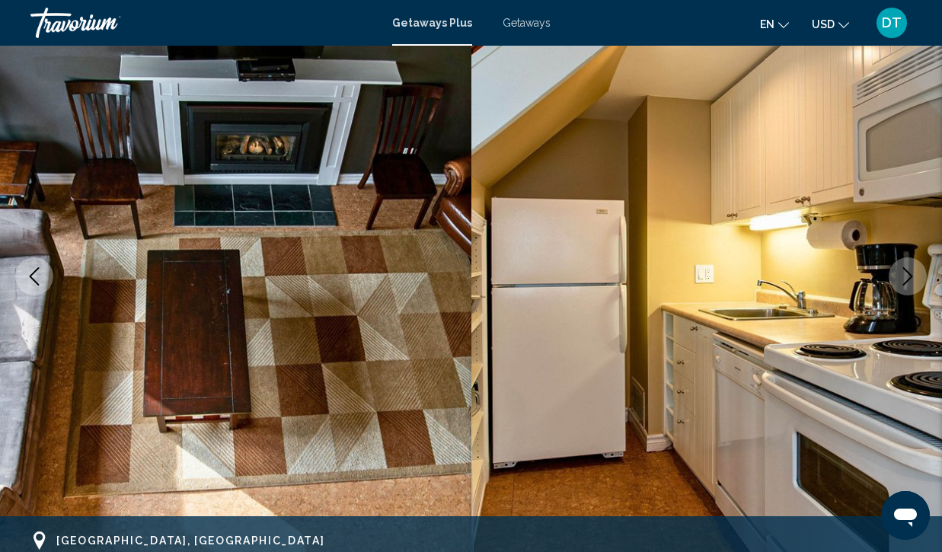
click at [907, 277] on icon "Next image" at bounding box center [908, 276] width 18 height 18
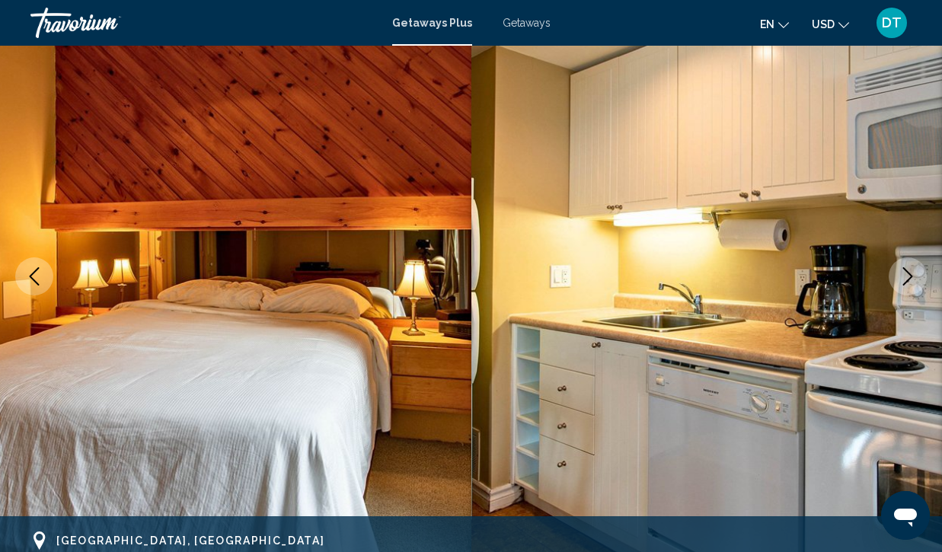
click at [907, 277] on icon "Next image" at bounding box center [908, 276] width 18 height 18
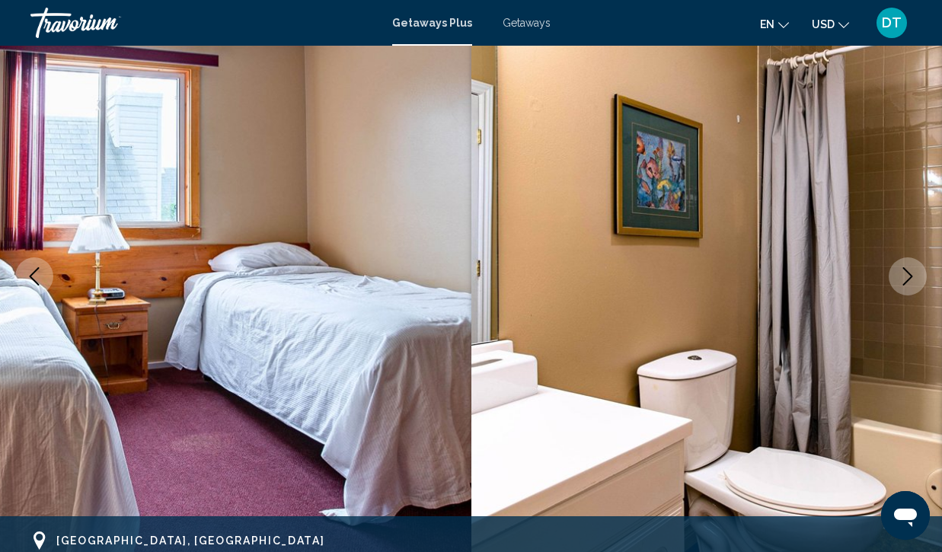
click at [907, 277] on icon "Next image" at bounding box center [908, 276] width 18 height 18
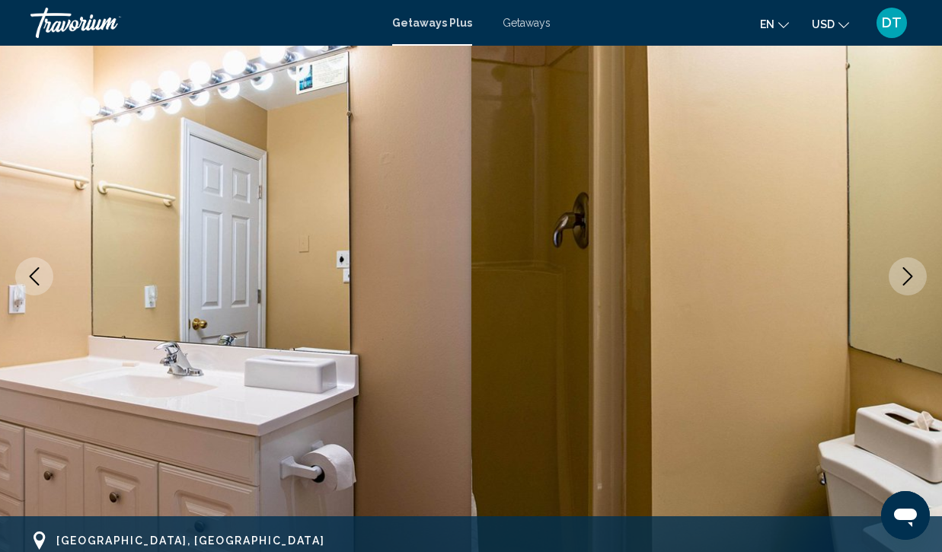
click at [907, 277] on icon "Next image" at bounding box center [908, 276] width 18 height 18
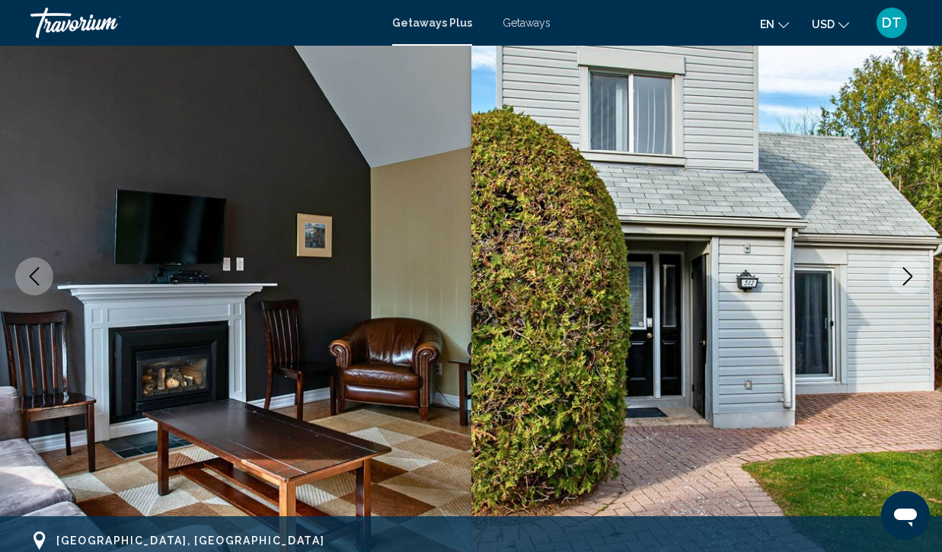
click at [907, 277] on icon "Next image" at bounding box center [908, 276] width 18 height 18
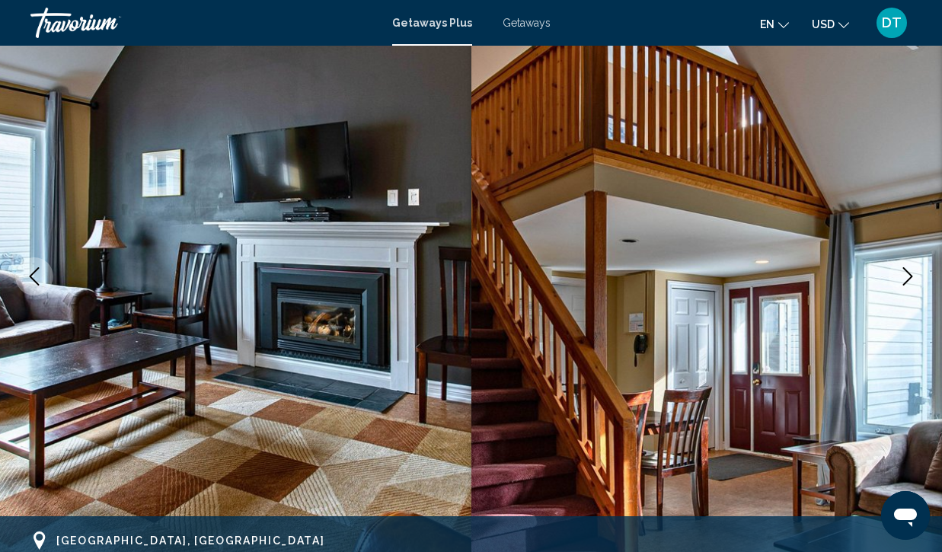
click at [907, 277] on icon "Next image" at bounding box center [908, 276] width 18 height 18
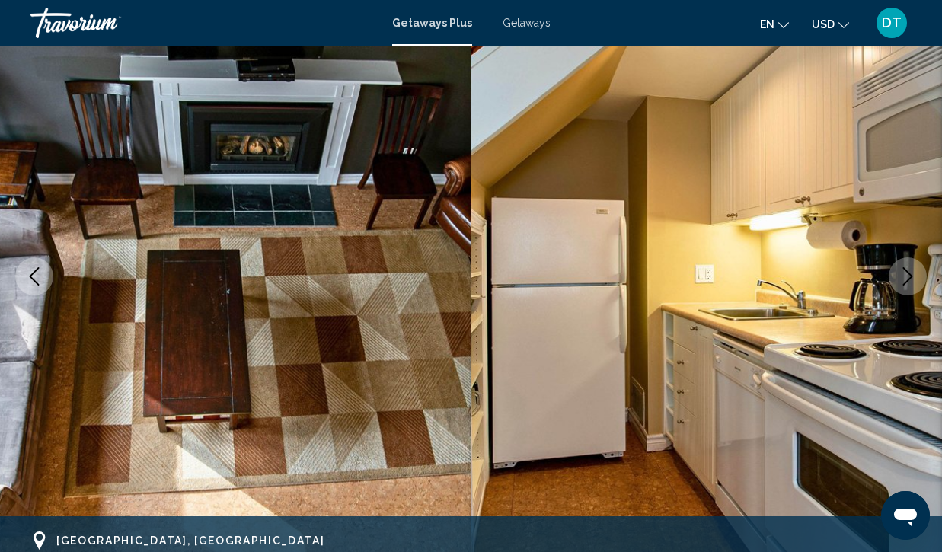
click at [907, 277] on icon "Next image" at bounding box center [908, 276] width 18 height 18
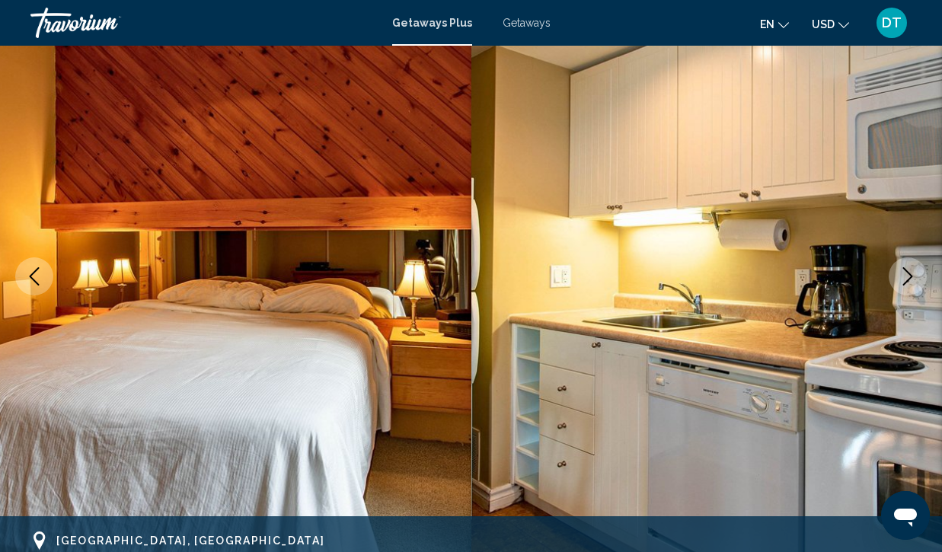
click at [907, 277] on icon "Next image" at bounding box center [908, 276] width 18 height 18
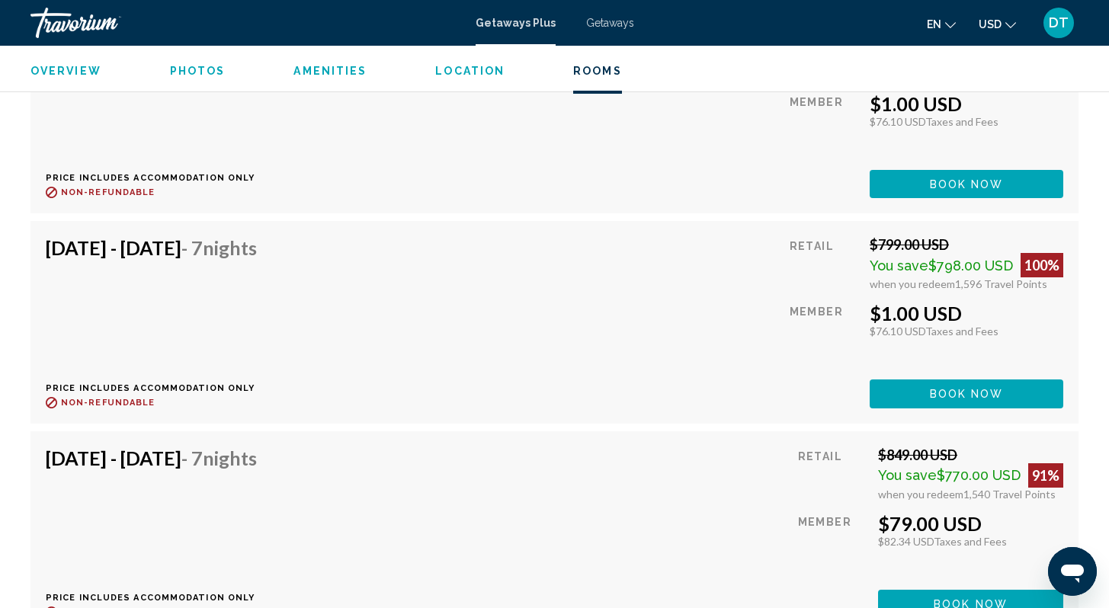
scroll to position [3249, 0]
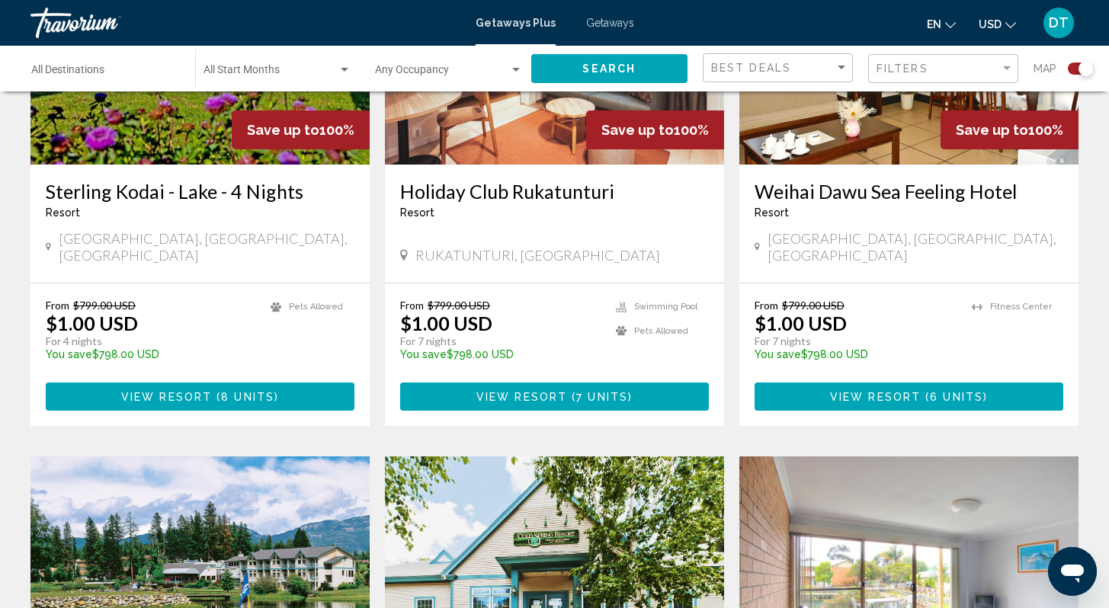
scroll to position [719, 0]
